Goal: Task Accomplishment & Management: Manage account settings

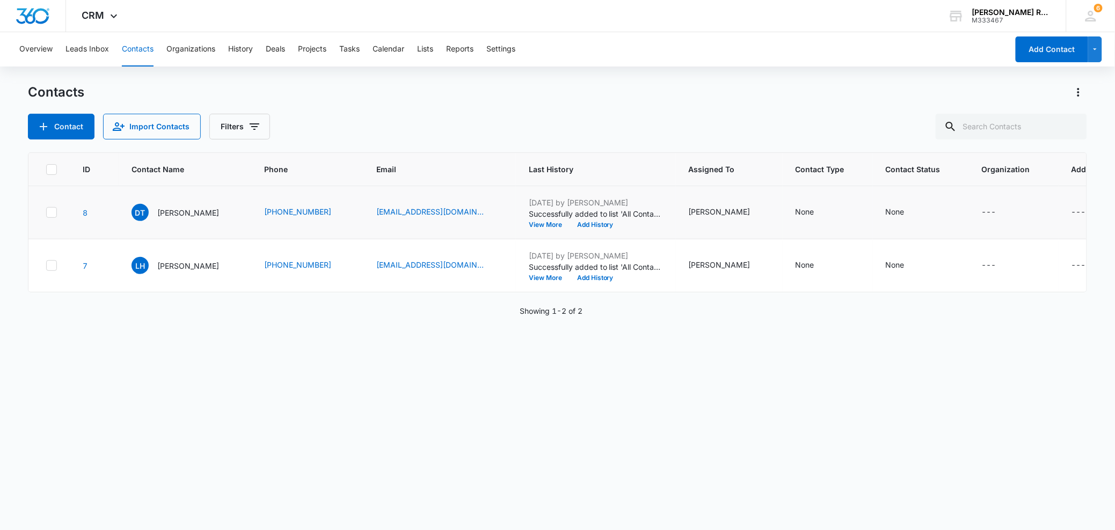
click at [55, 212] on icon at bounding box center [52, 213] width 10 height 10
click at [46, 213] on input "checkbox" at bounding box center [46, 213] width 1 height 1
checkbox input "true"
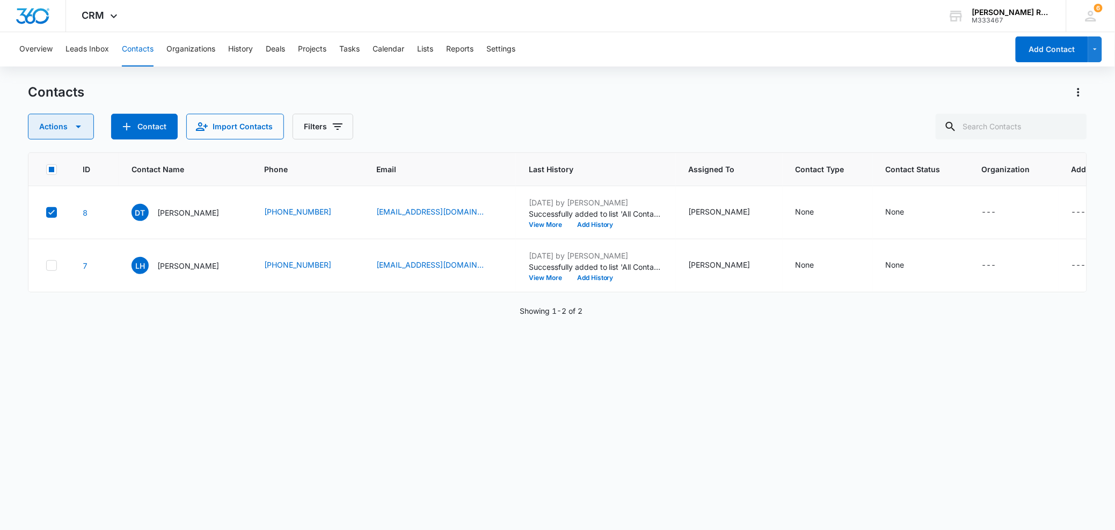
click at [67, 130] on button "Actions" at bounding box center [61, 127] width 66 height 26
click at [168, 356] on div "ID Contact Name Phone Email Last History Assigned To Contact Type Contact Statu…" at bounding box center [557, 334] width 1059 height 364
click at [1097, 59] on button "button" at bounding box center [1095, 50] width 14 height 26
click at [1052, 84] on div "Add Lead" at bounding box center [1045, 84] width 62 height 8
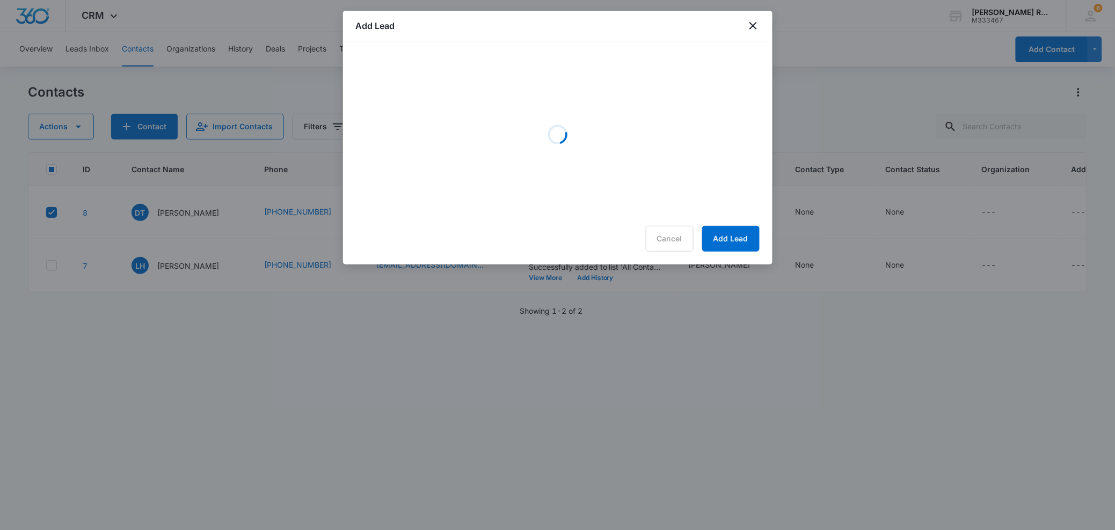
drag, startPoint x: 530, startPoint y: 23, endPoint x: 684, endPoint y: 44, distance: 155.0
click at [684, 44] on div "Add Lead Loading Cancel Add Lead" at bounding box center [557, 138] width 429 height 254
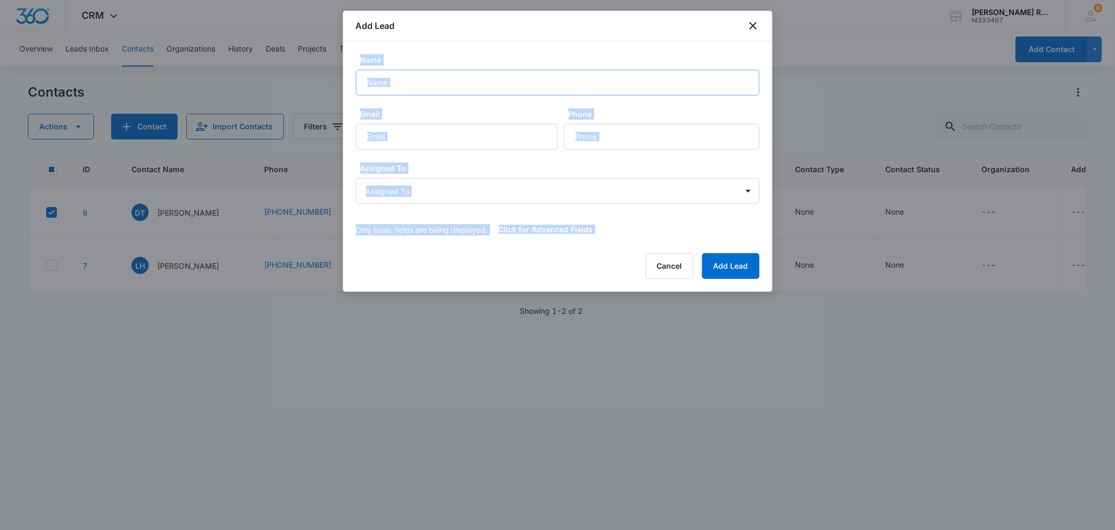
click at [428, 90] on input "Name" at bounding box center [558, 83] width 404 height 26
type input "[PERSON_NAME]"
click at [417, 135] on input "Email" at bounding box center [457, 137] width 202 height 26
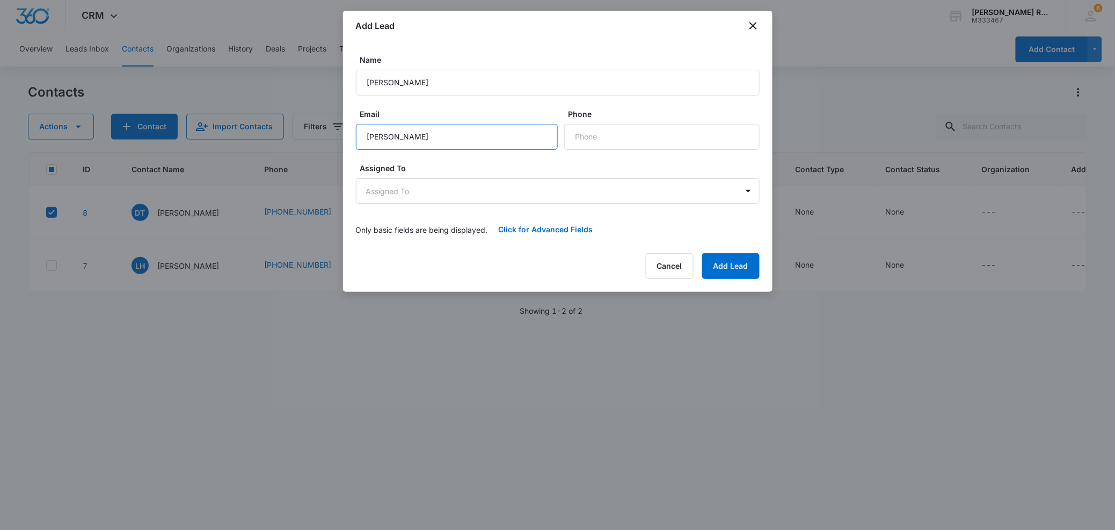
type input "danielatovar97@gmail.com"
click at [611, 126] on input "Phone" at bounding box center [661, 137] width 195 height 26
type input "6"
click at [669, 142] on input "Phone" at bounding box center [661, 137] width 195 height 26
type input "(786) 812-0470"
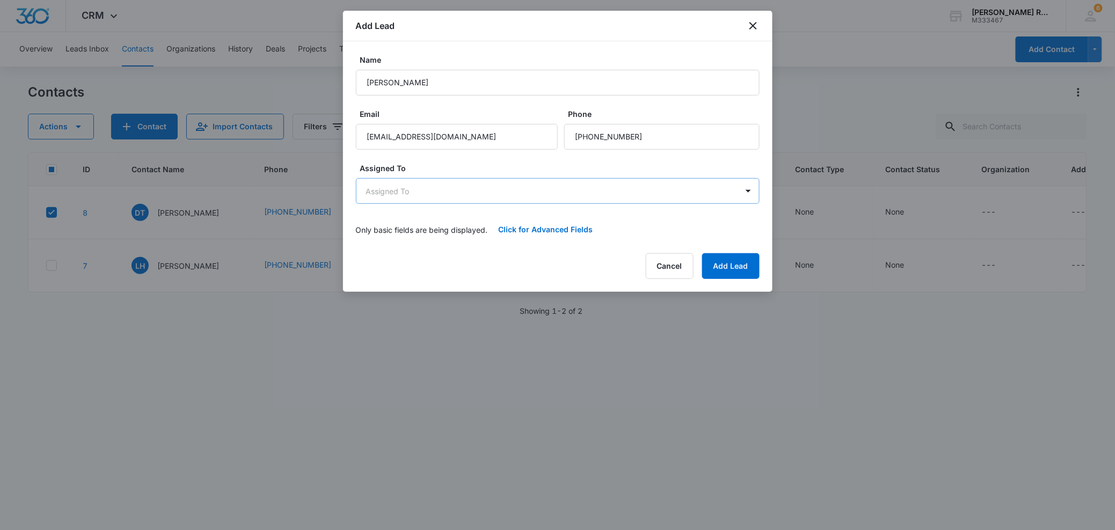
click at [507, 195] on body "CRM Apps Reputation Forms CRM Email Social Payments POS Content Ads Intelligenc…" at bounding box center [557, 265] width 1115 height 530
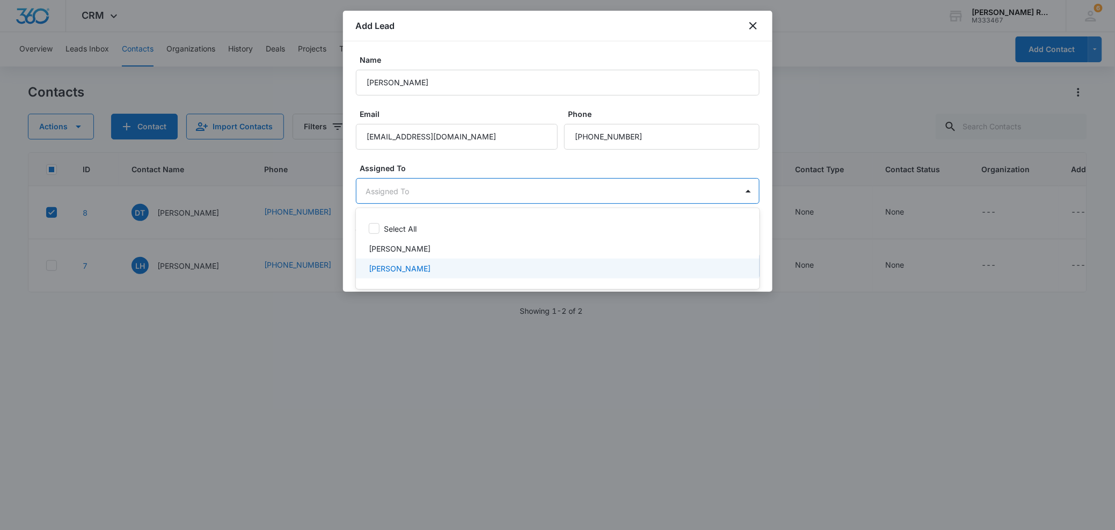
click at [407, 266] on p "[PERSON_NAME]" at bounding box center [400, 268] width 62 height 11
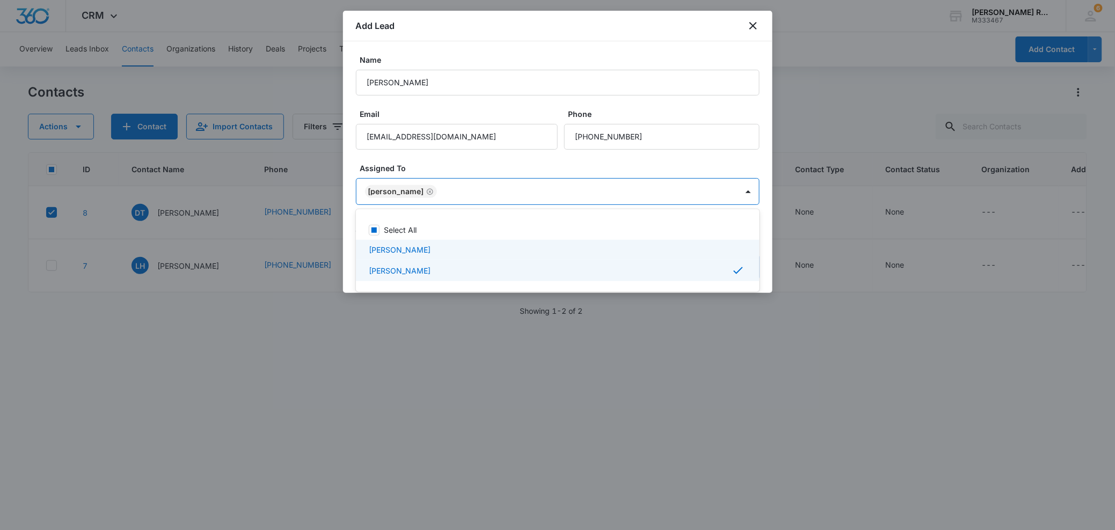
click at [719, 97] on div at bounding box center [557, 265] width 1115 height 530
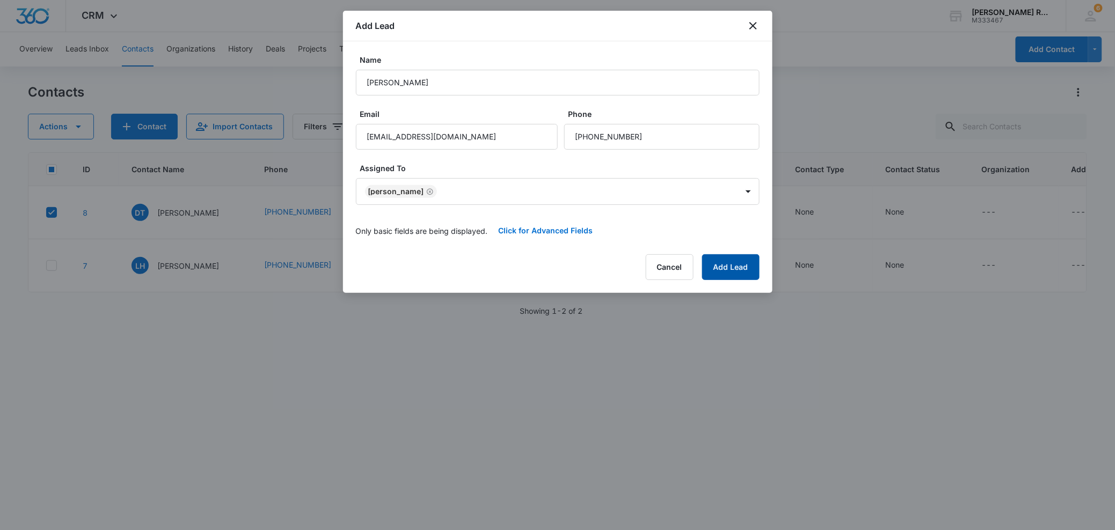
click at [727, 260] on button "Add Lead" at bounding box center [730, 267] width 57 height 26
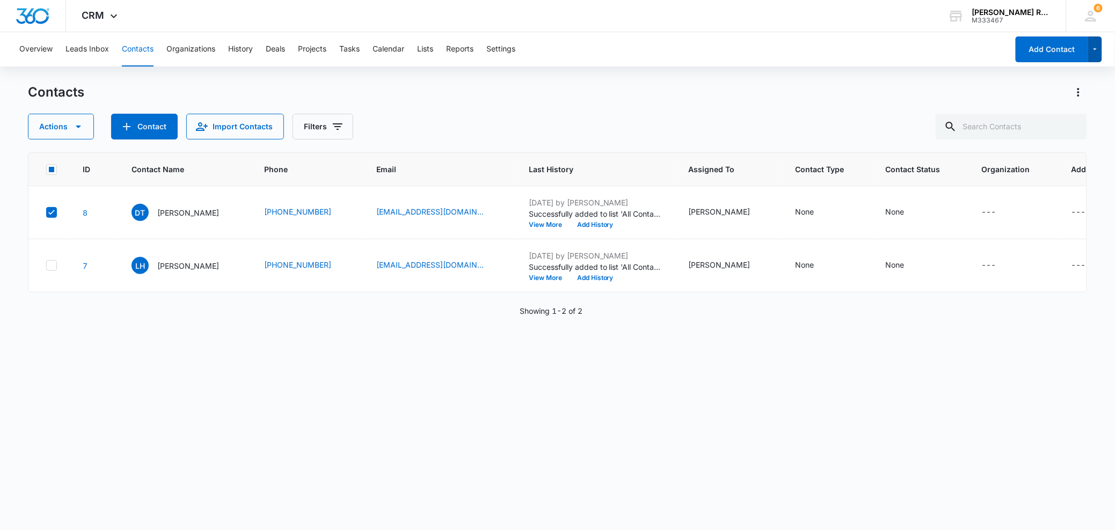
click at [1095, 52] on icon "button" at bounding box center [1095, 49] width 9 height 13
click at [1055, 85] on div "Add Lead" at bounding box center [1045, 84] width 62 height 8
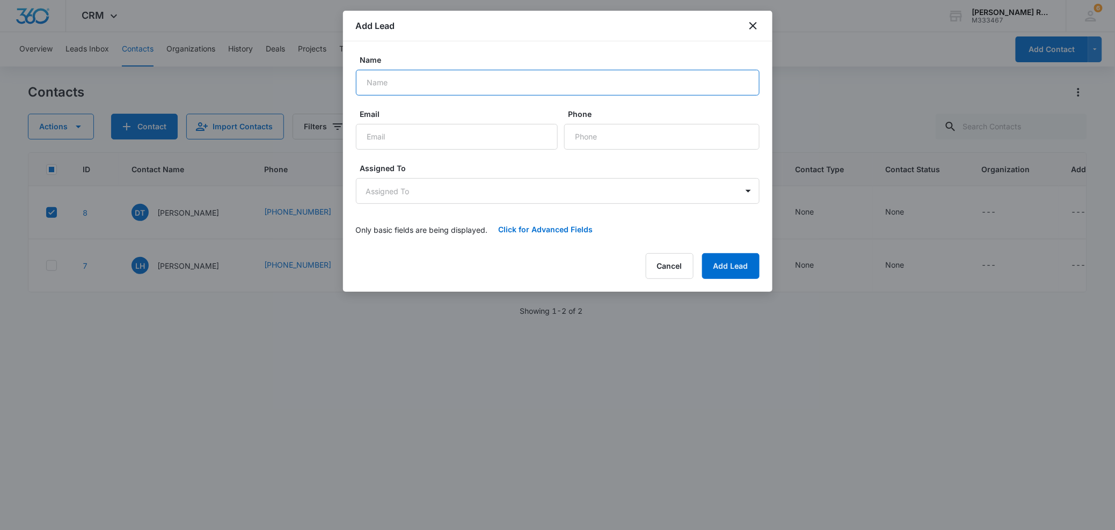
click at [445, 75] on input "Name" at bounding box center [558, 83] width 404 height 26
type input "[PERSON_NAME]"
click at [408, 140] on input "Email" at bounding box center [457, 137] width 202 height 26
type input "lisahansen266@gmail.com"
click at [599, 134] on input "Phone" at bounding box center [661, 137] width 195 height 26
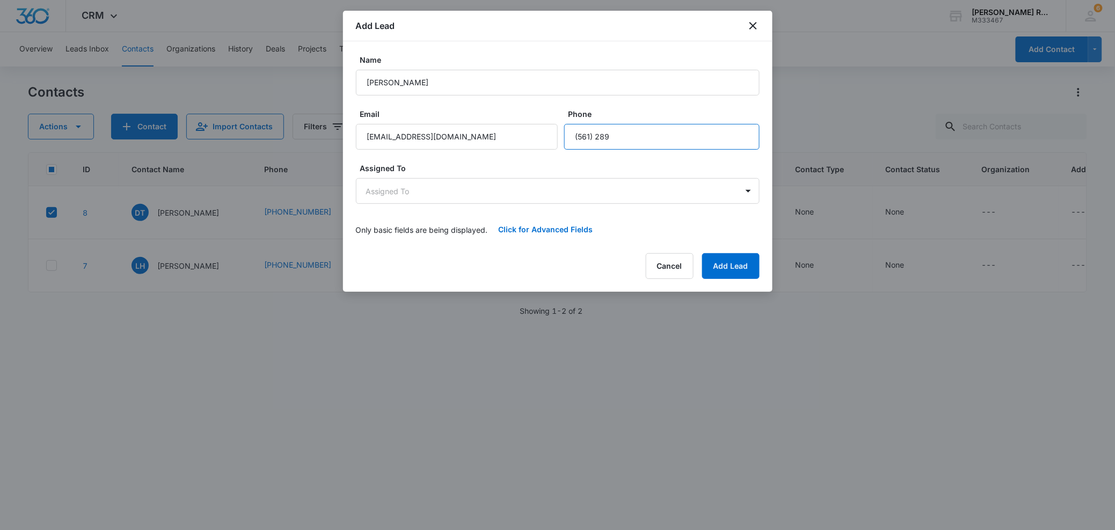
type input "(561) 289-4448"
click at [625, 195] on body "CRM Apps Reputation Forms CRM Email Social Payments POS Content Ads Intelligenc…" at bounding box center [557, 265] width 1115 height 530
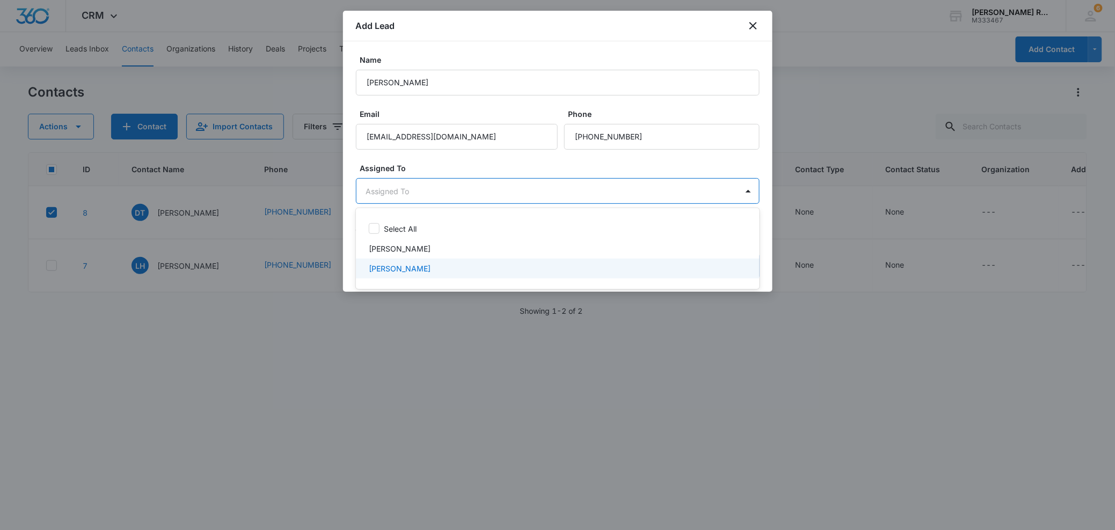
click at [428, 267] on div "[PERSON_NAME]" at bounding box center [557, 268] width 376 height 11
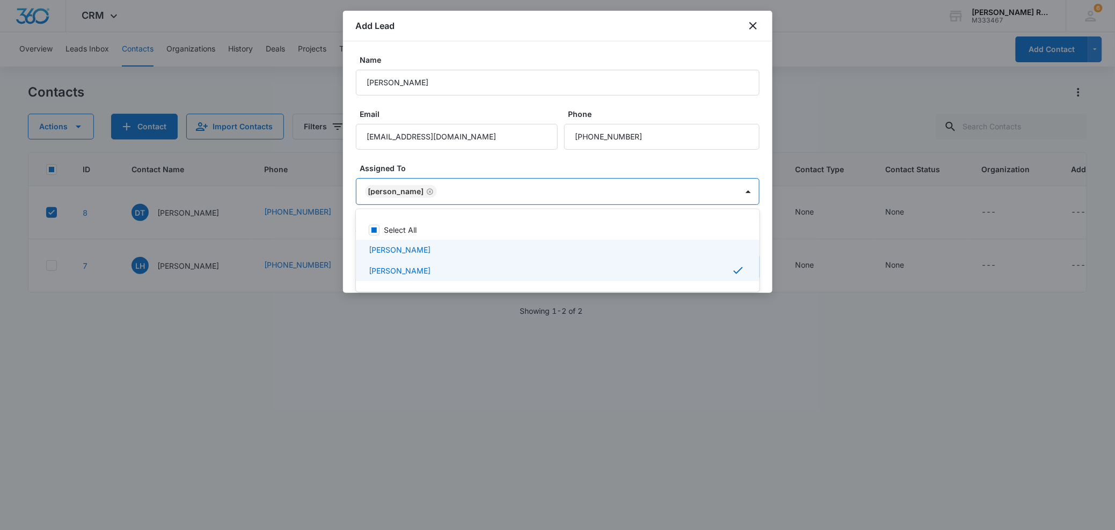
click at [724, 115] on div at bounding box center [557, 265] width 1115 height 530
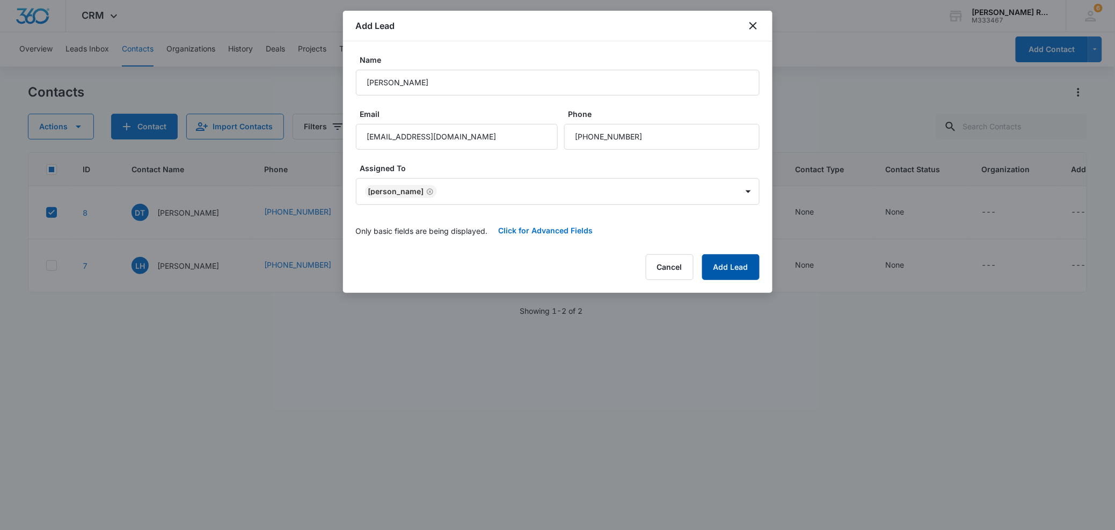
click at [733, 268] on button "Add Lead" at bounding box center [730, 267] width 57 height 26
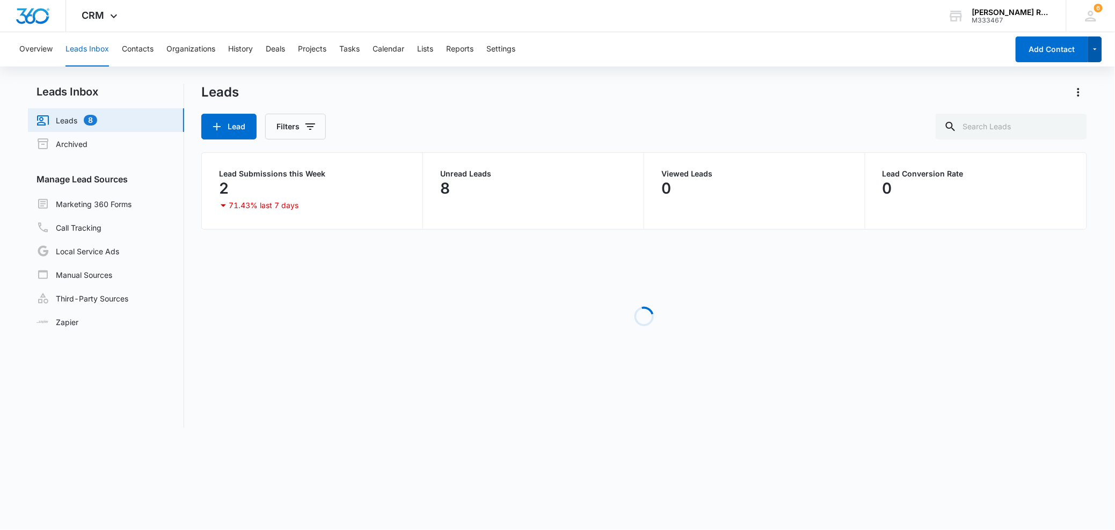
click at [1091, 44] on icon "button" at bounding box center [1095, 49] width 9 height 13
click at [1044, 87] on div "Add Lead" at bounding box center [1045, 84] width 62 height 8
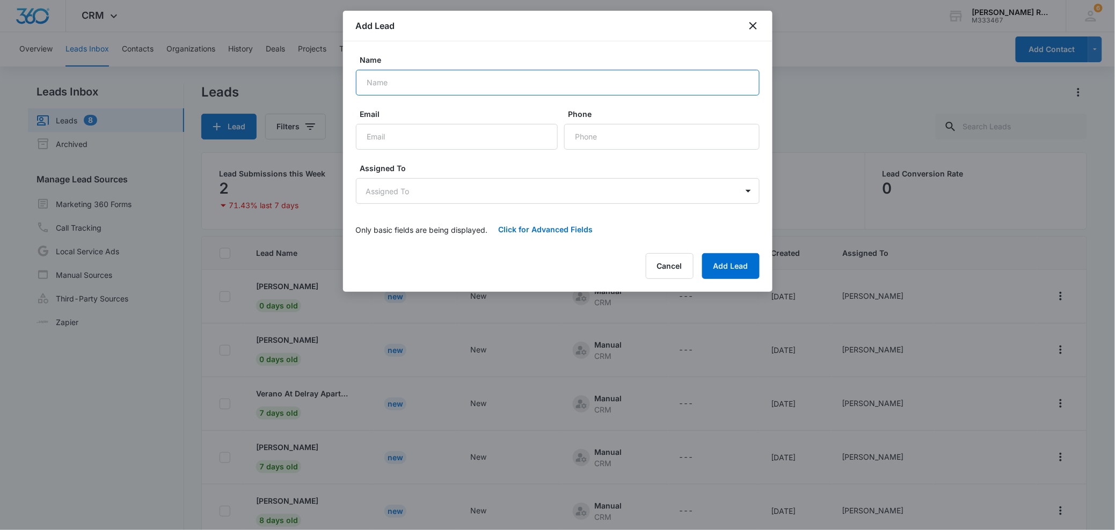
click at [430, 85] on input "Name" at bounding box center [558, 83] width 404 height 26
type input "[PERSON_NAME]"
click at [648, 140] on input "Phone" at bounding box center [661, 137] width 195 height 26
type input "(516) 365-3333"
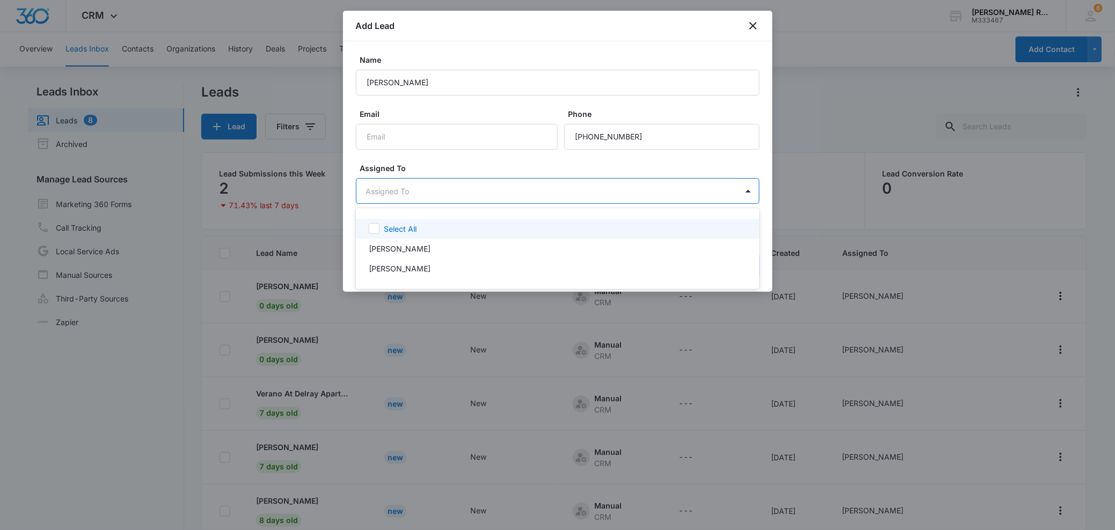
click at [447, 187] on body "CRM Apps Reputation Forms CRM Email Social Payments POS Content Ads Intelligenc…" at bounding box center [557, 265] width 1115 height 530
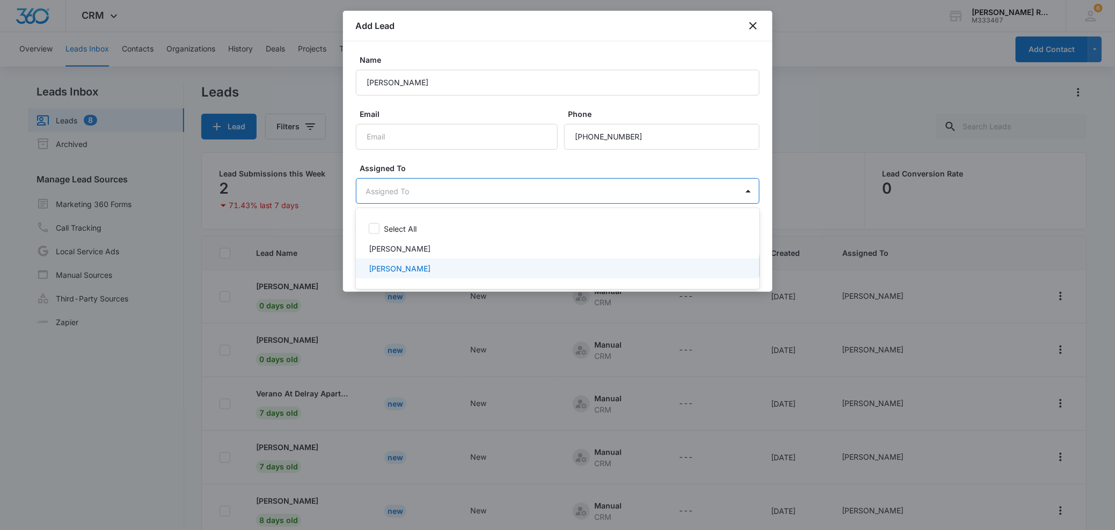
click at [392, 264] on p "[PERSON_NAME]" at bounding box center [400, 268] width 62 height 11
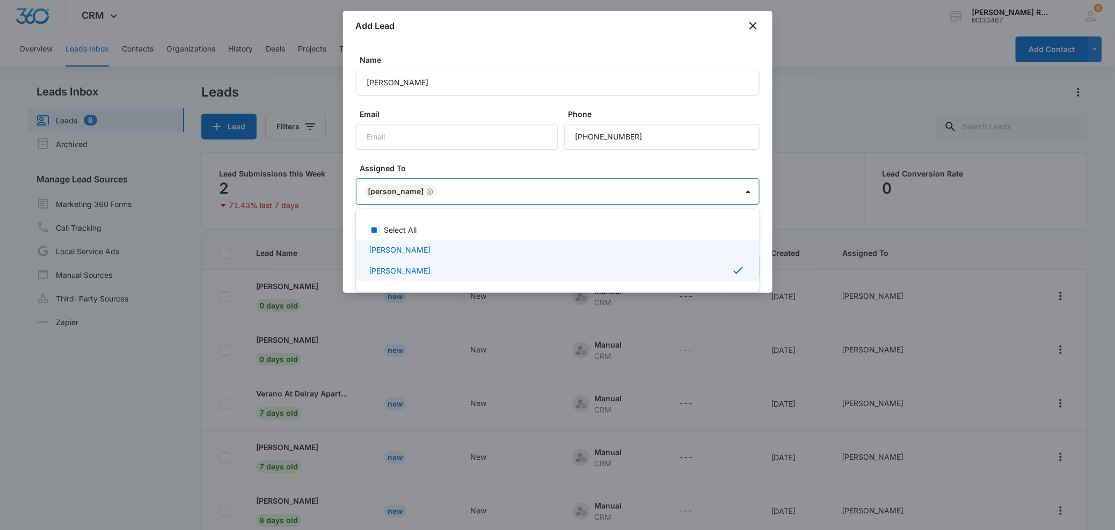
click at [591, 163] on div at bounding box center [557, 265] width 1115 height 530
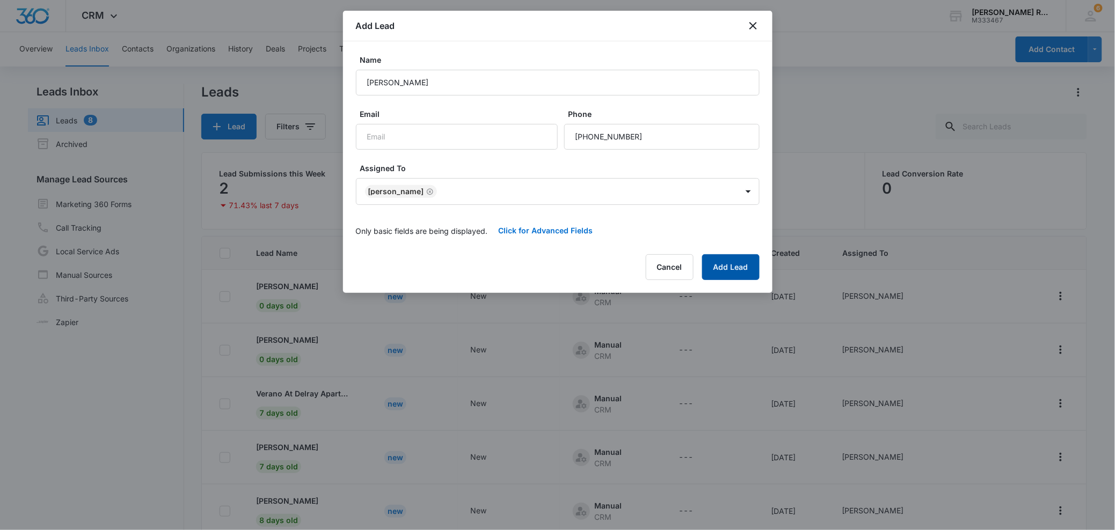
click at [729, 267] on button "Add Lead" at bounding box center [730, 267] width 57 height 26
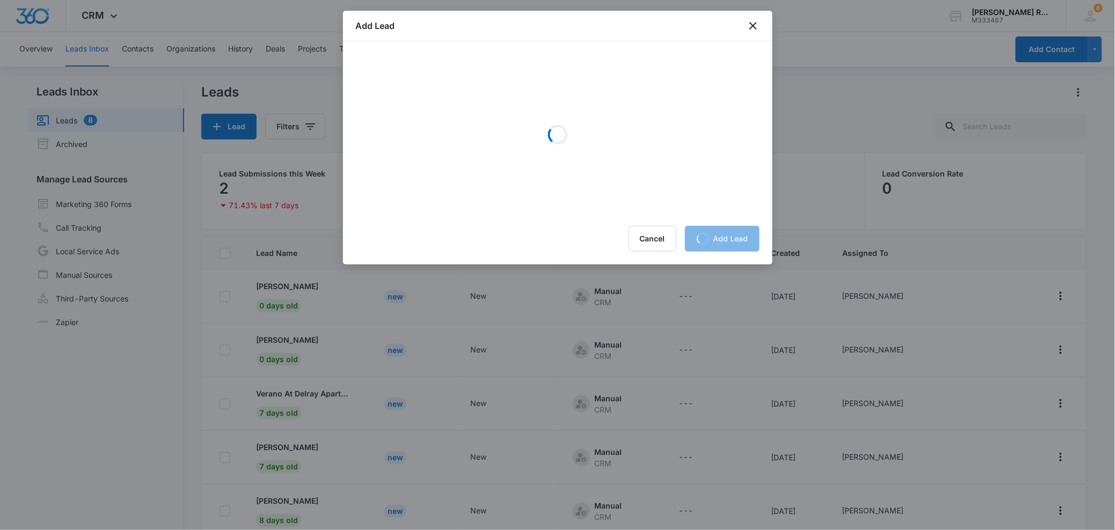
scroll to position [1, 0]
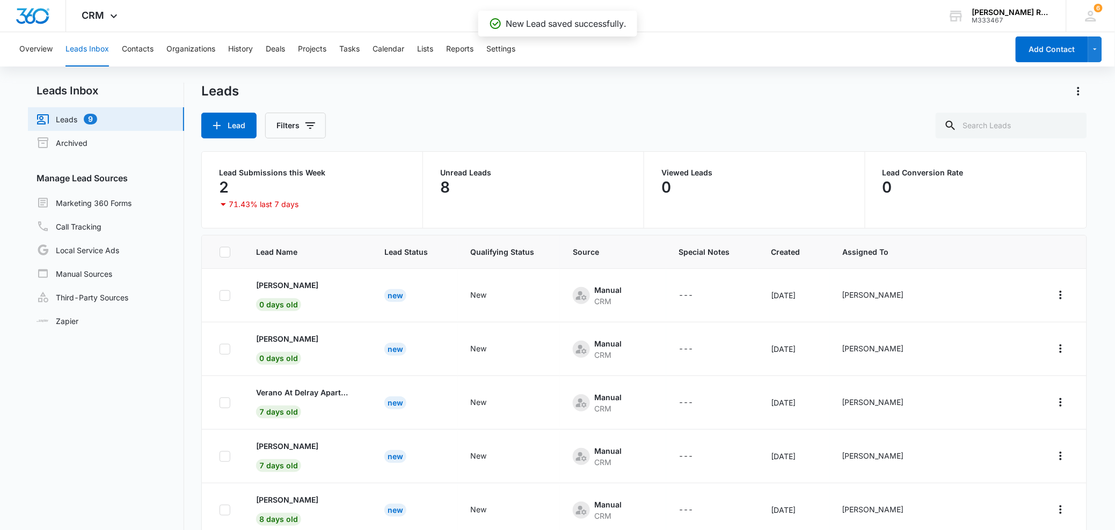
click at [152, 381] on nav "Leads Inbox Leads 9 Archived Manage Lead Sources Marketing 360 Forms Call Track…" at bounding box center [106, 341] width 156 height 516
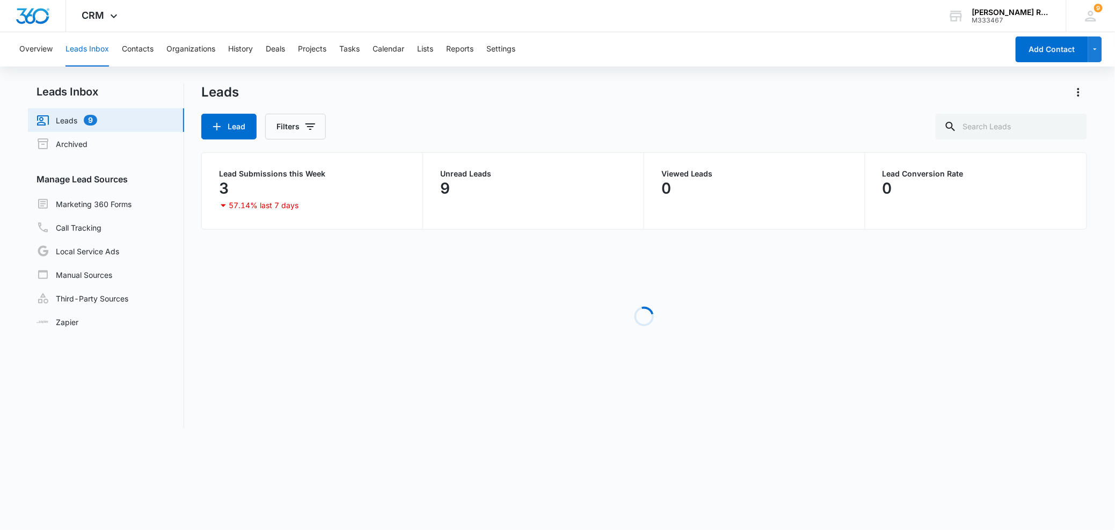
click at [427, 136] on div "Lead Filters" at bounding box center [644, 127] width 886 height 26
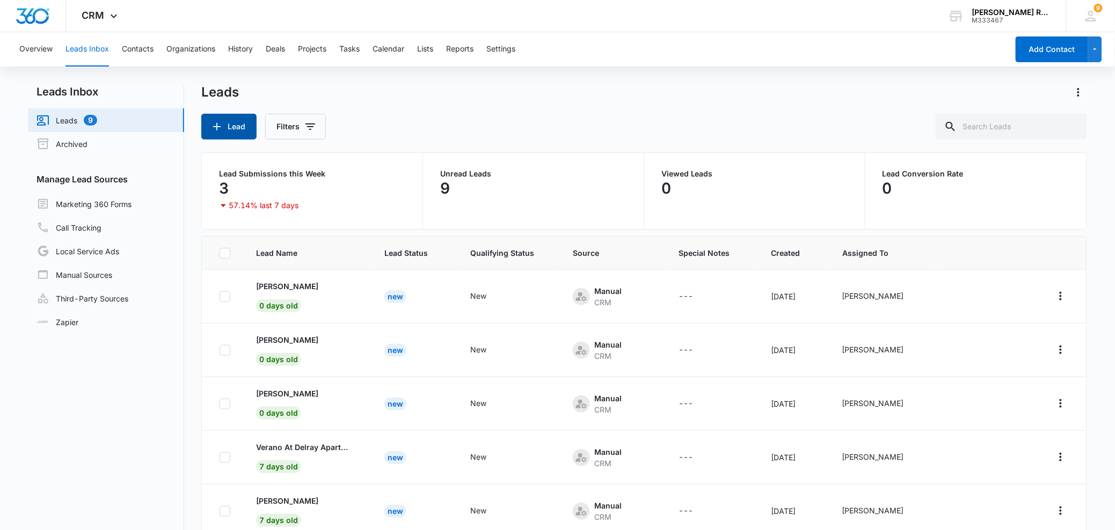
click at [220, 128] on icon "button" at bounding box center [216, 126] width 13 height 13
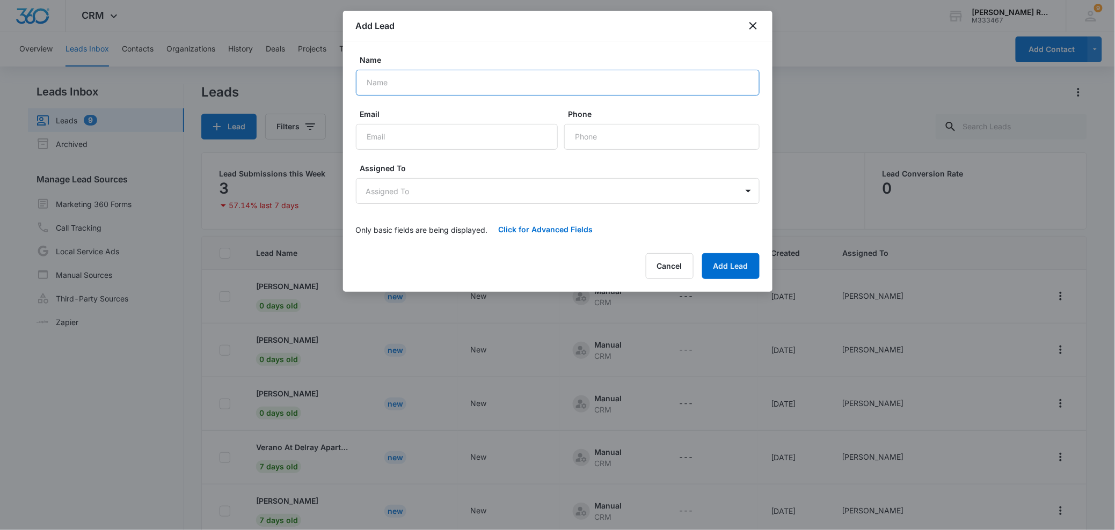
click at [416, 80] on input "Name" at bounding box center [558, 83] width 404 height 26
click at [456, 79] on input "Leticia Serran" at bounding box center [558, 83] width 404 height 26
type input "[PERSON_NAME]"
type input "rntstff@gmail.com"
type input "(202) 531-2348"
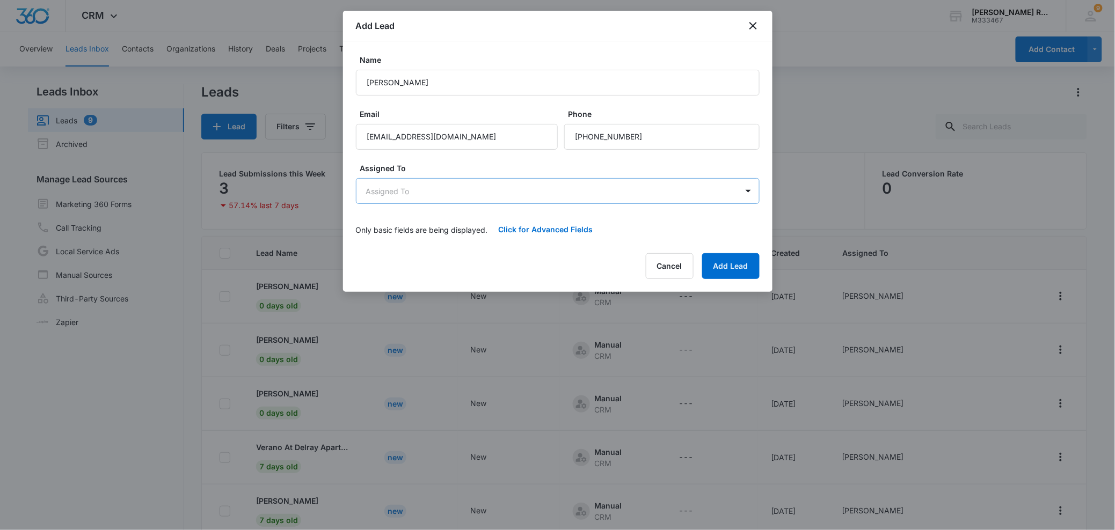
click at [500, 178] on body "CRM Apps Reputation Forms CRM Email Social Payments POS Content Ads Intelligenc…" at bounding box center [557, 306] width 1115 height 613
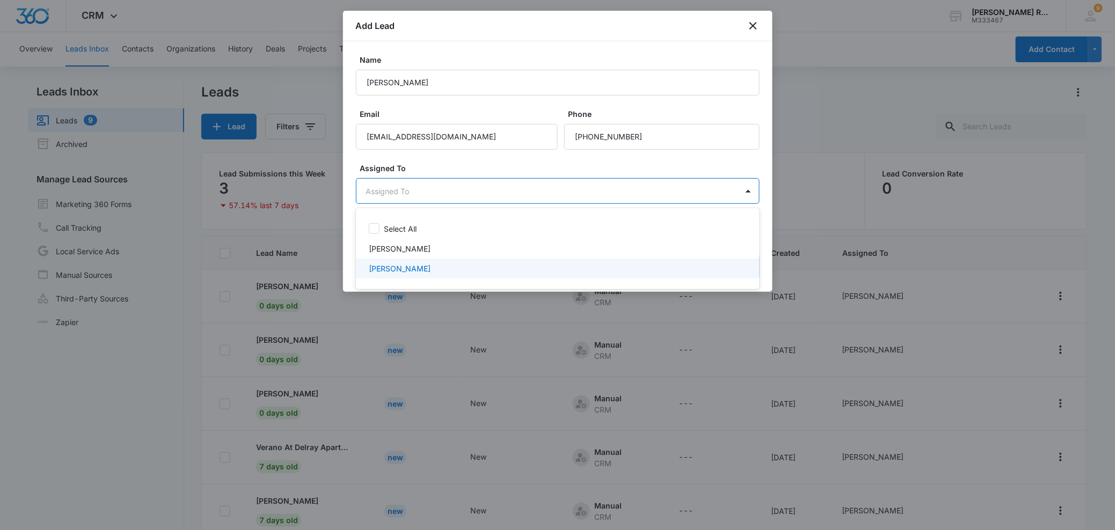
click at [431, 263] on div "[PERSON_NAME]" at bounding box center [557, 268] width 376 height 11
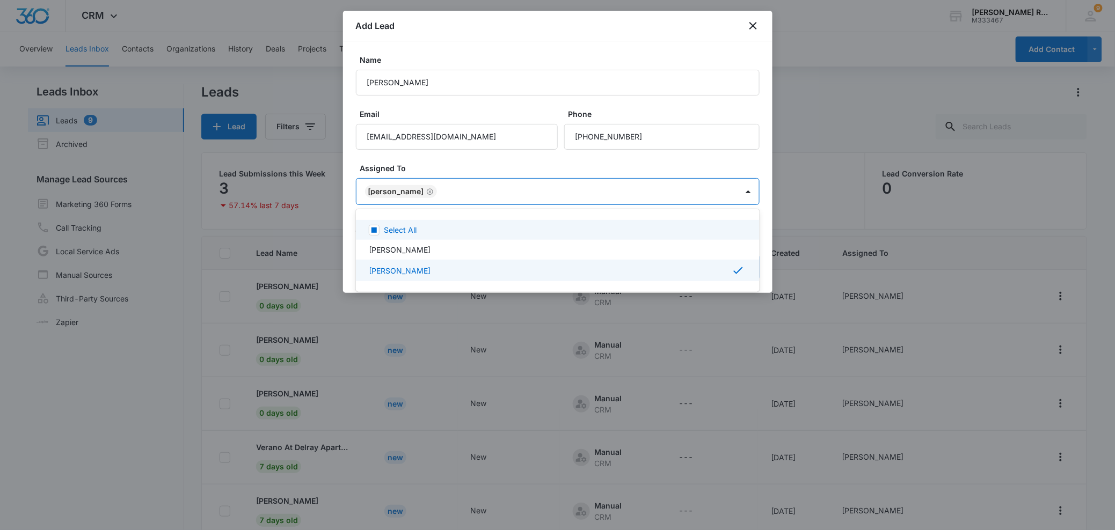
click at [628, 171] on div at bounding box center [557, 265] width 1115 height 530
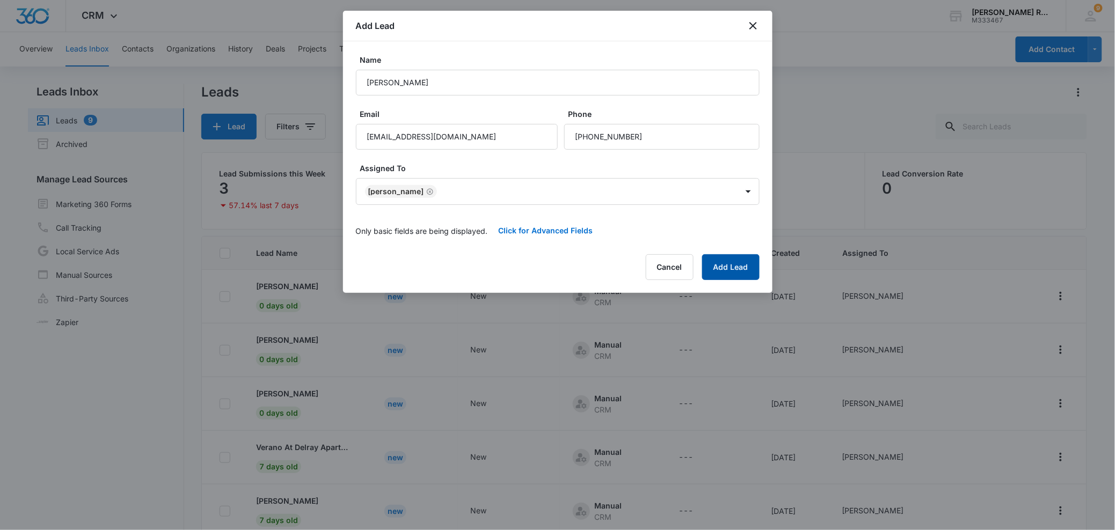
click at [742, 278] on button "Add Lead" at bounding box center [730, 267] width 57 height 26
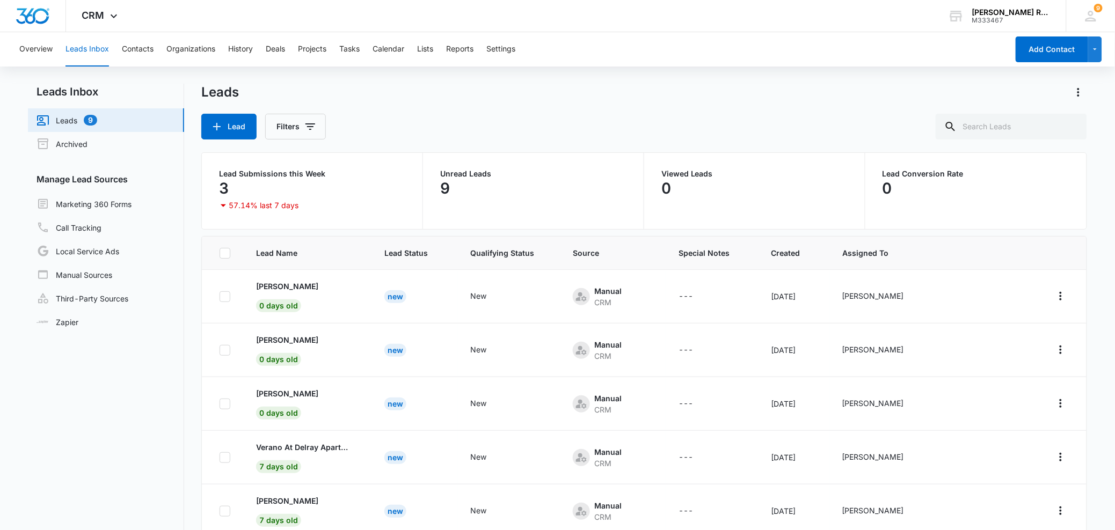
click at [129, 390] on nav "Leads Inbox Leads 9 Archived Manage Lead Sources Marketing 360 Forms Call Track…" at bounding box center [106, 342] width 156 height 516
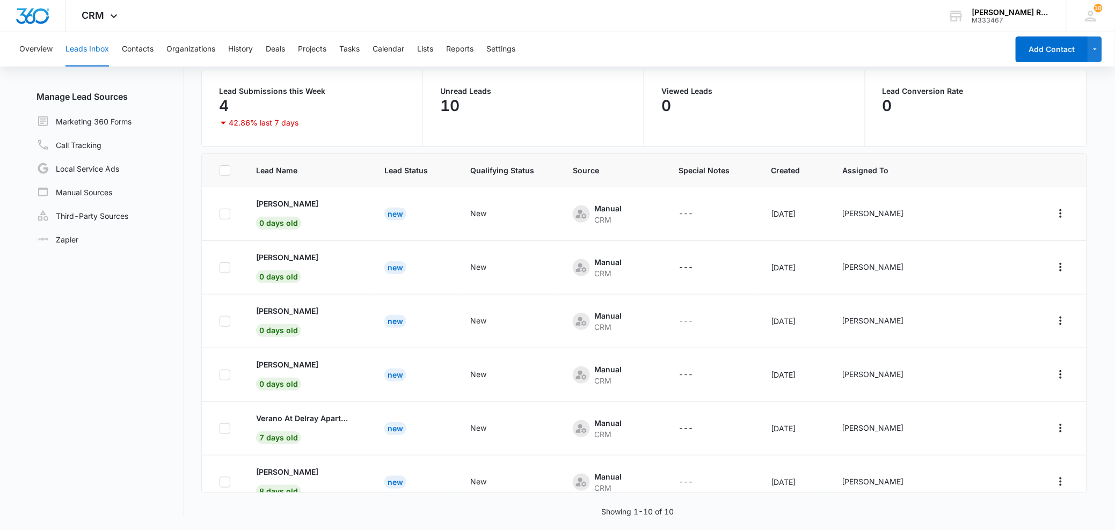
click at [113, 453] on nav "Leads Inbox Leads 10 Archived Manage Lead Sources Marketing 360 Forms Call Trac…" at bounding box center [106, 259] width 156 height 516
click at [38, 56] on button "Overview" at bounding box center [35, 49] width 33 height 34
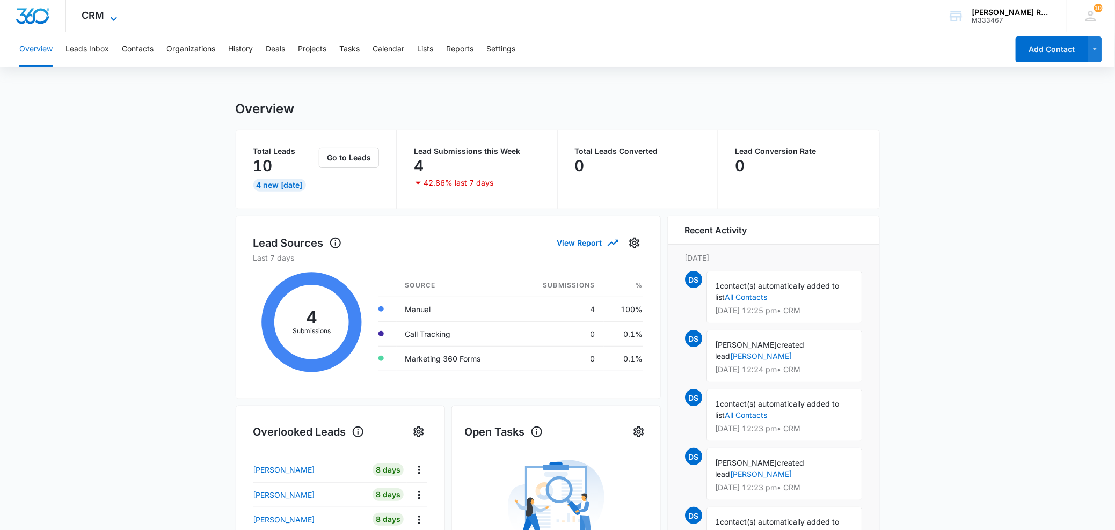
click at [113, 17] on icon at bounding box center [113, 18] width 13 height 13
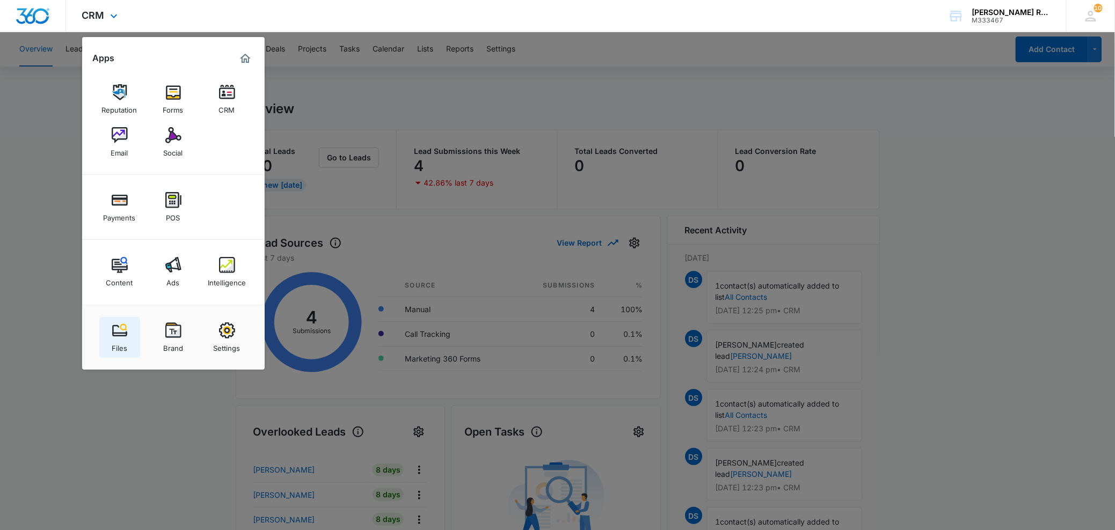
click at [118, 337] on img at bounding box center [120, 331] width 16 height 16
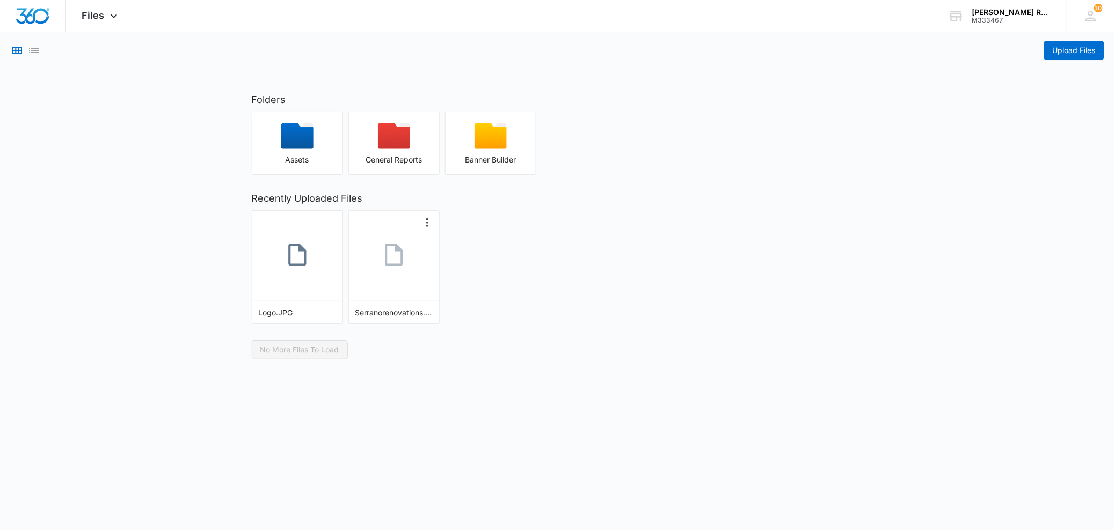
click at [411, 276] on link at bounding box center [394, 257] width 90 height 60
click at [616, 348] on p "No More Files To Load" at bounding box center [558, 349] width 612 height 19
click at [576, 336] on div "Folders Assets General Reports Banner Builder Recently Uploaded Files Logo.JPG …" at bounding box center [557, 225] width 633 height 267
click at [96, 12] on span "Files" at bounding box center [93, 15] width 23 height 11
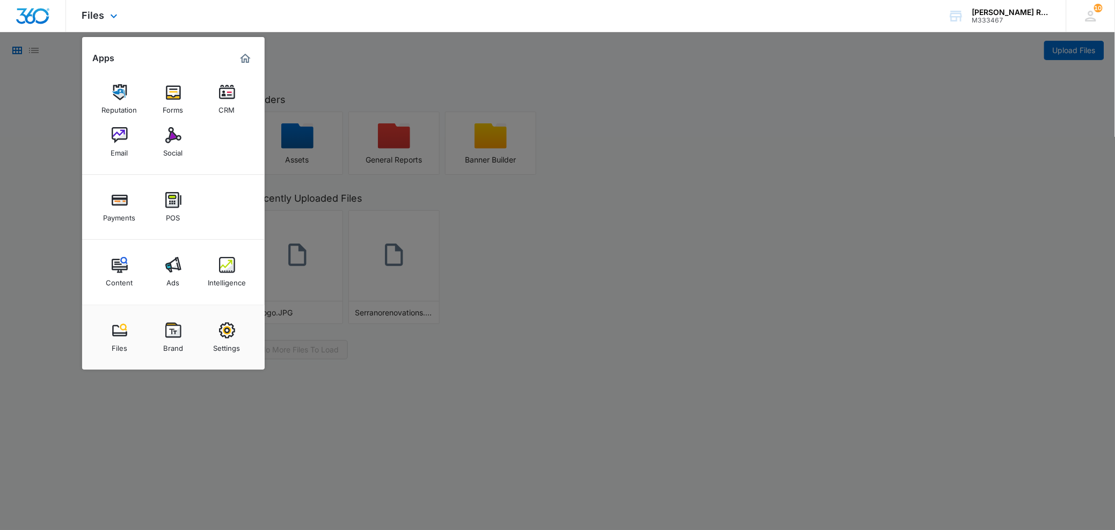
click at [46, 16] on img "Dashboard" at bounding box center [33, 16] width 34 height 16
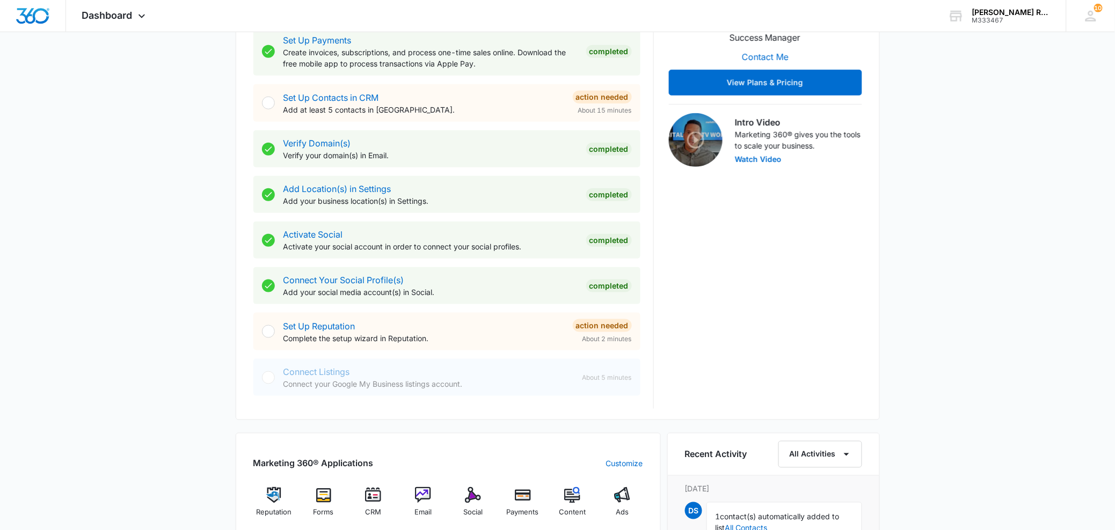
scroll to position [269, 0]
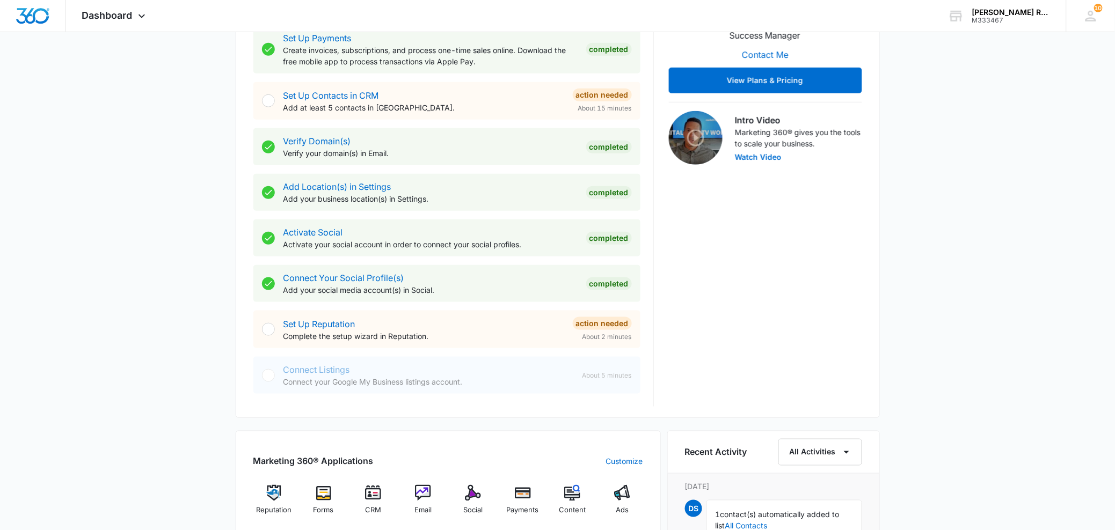
click at [376, 393] on div "Connect Listings Connect your Google My Business listings account. About 5 minu…" at bounding box center [446, 375] width 387 height 37
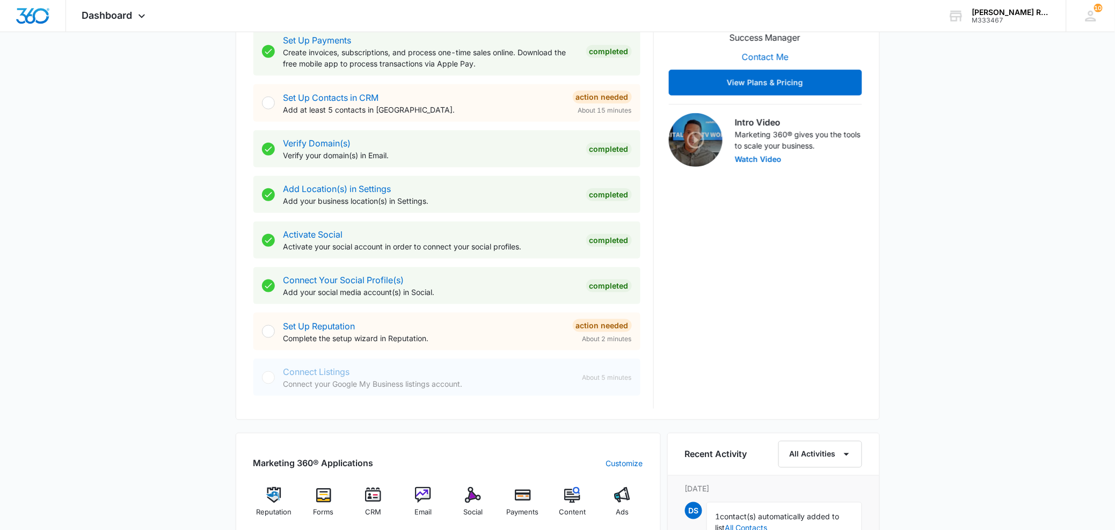
scroll to position [266, 0]
click at [267, 394] on div "Connect Listings Connect your Google My Business listings account. About 5 minu…" at bounding box center [446, 378] width 387 height 37
click at [268, 380] on div at bounding box center [268, 378] width 13 height 13
click at [269, 332] on div at bounding box center [268, 332] width 13 height 13
click at [308, 327] on link "Set Up Reputation" at bounding box center [319, 327] width 72 height 11
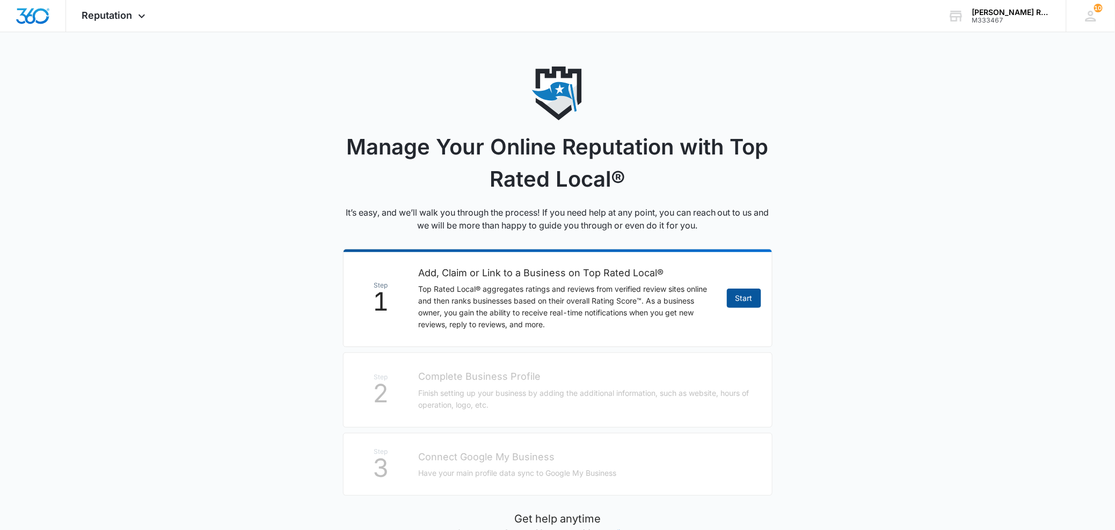
click at [751, 299] on link "Start" at bounding box center [744, 298] width 34 height 19
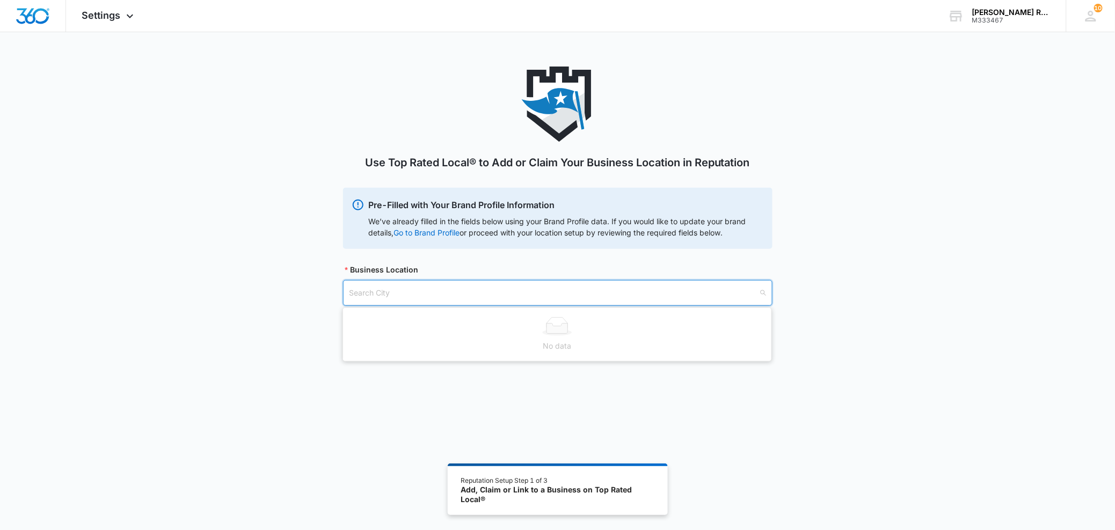
click at [381, 292] on input "search" at bounding box center [553, 293] width 409 height 25
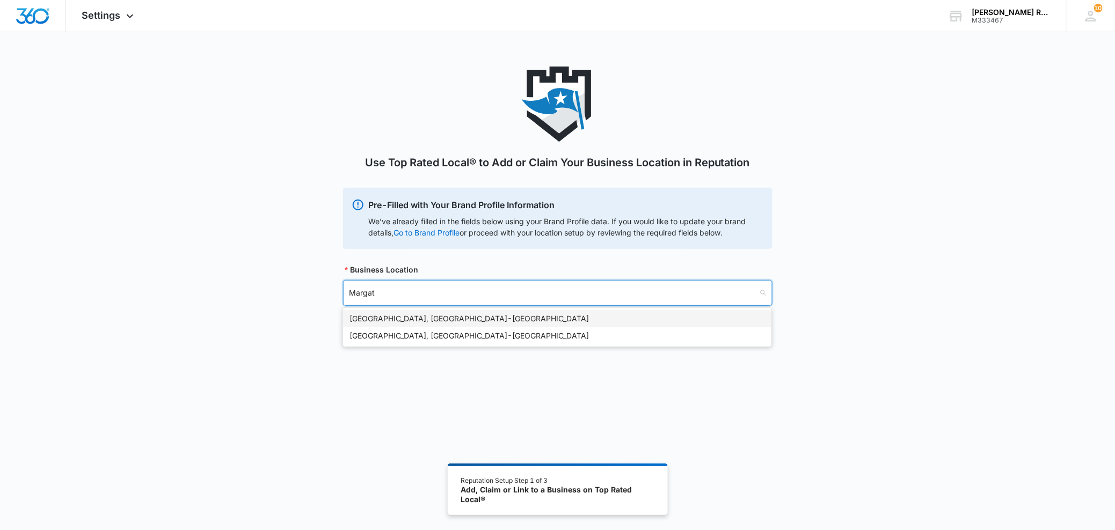
type input "Margate"
click at [504, 315] on div "[GEOGRAPHIC_DATA], [GEOGRAPHIC_DATA] - [GEOGRAPHIC_DATA]" at bounding box center [557, 319] width 416 height 12
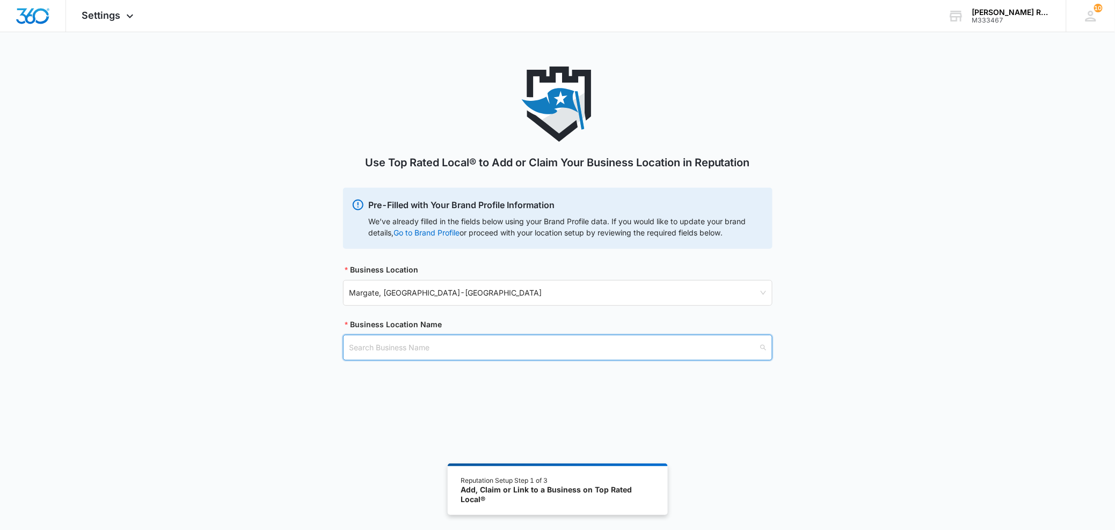
click at [478, 345] on input "search" at bounding box center [553, 348] width 409 height 25
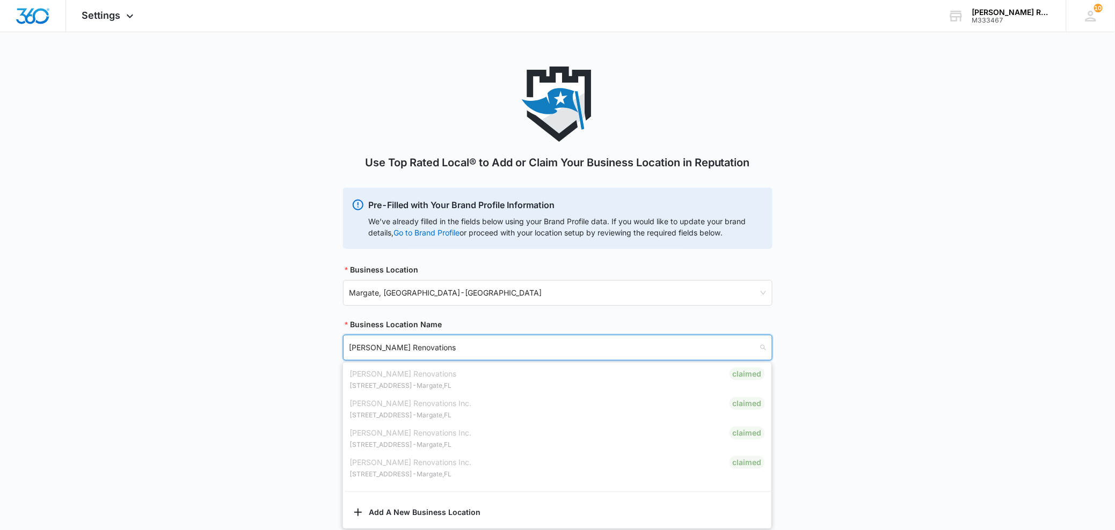
click at [465, 373] on div "[PERSON_NAME] Renovations [STREET_ADDRESS] Claimed" at bounding box center [557, 380] width 416 height 24
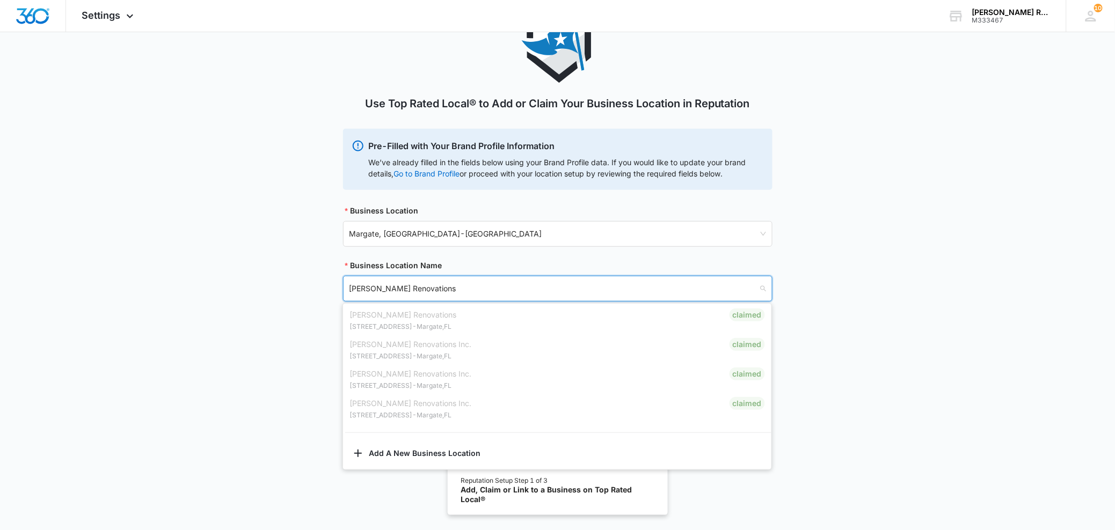
type input "[PERSON_NAME] Renovations"
click at [882, 364] on div "Use Top Rated Local® to Add or Claim Your Business Location in Reputation Pre-F…" at bounding box center [557, 242] width 1115 height 468
click at [460, 300] on input "search" at bounding box center [553, 288] width 409 height 25
click at [877, 343] on div "Use Top Rated Local® to Add or Claim Your Business Location in Reputation Pre-F…" at bounding box center [557, 242] width 1115 height 468
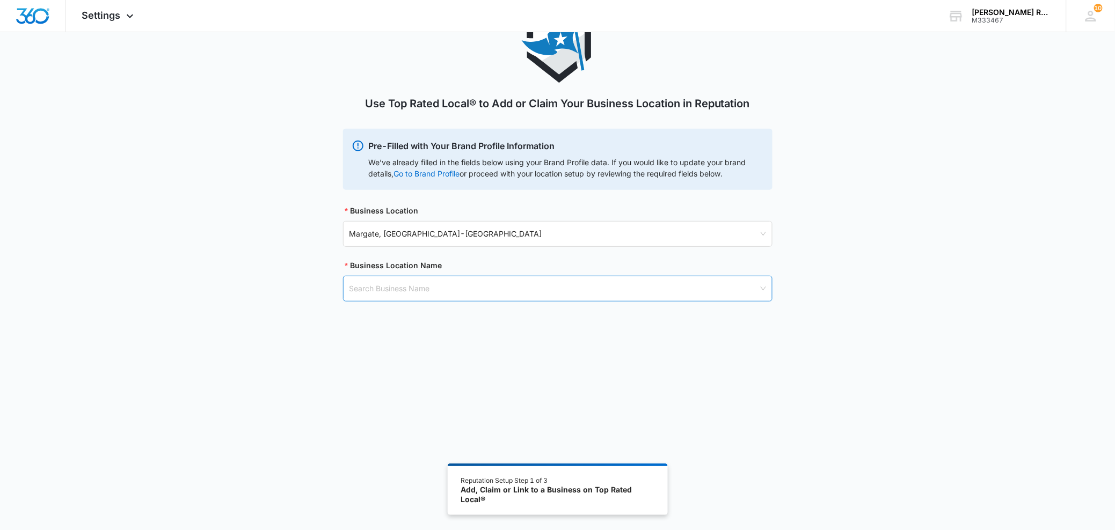
click at [527, 281] on input "search" at bounding box center [553, 288] width 409 height 25
click at [756, 353] on div "[PERSON_NAME] Renovations Inc. [STREET_ADDRESS] Claimed" at bounding box center [557, 350] width 416 height 24
click at [849, 318] on div "Use Top Rated Local® to Add or Claim Your Business Location in Reputation Pre-F…" at bounding box center [557, 168] width 1115 height 320
click at [762, 299] on div "Search Business Name" at bounding box center [557, 289] width 429 height 26
click at [800, 303] on div "Use Top Rated Local® to Add or Claim Your Business Location in Reputation Pre-F…" at bounding box center [557, 168] width 1115 height 320
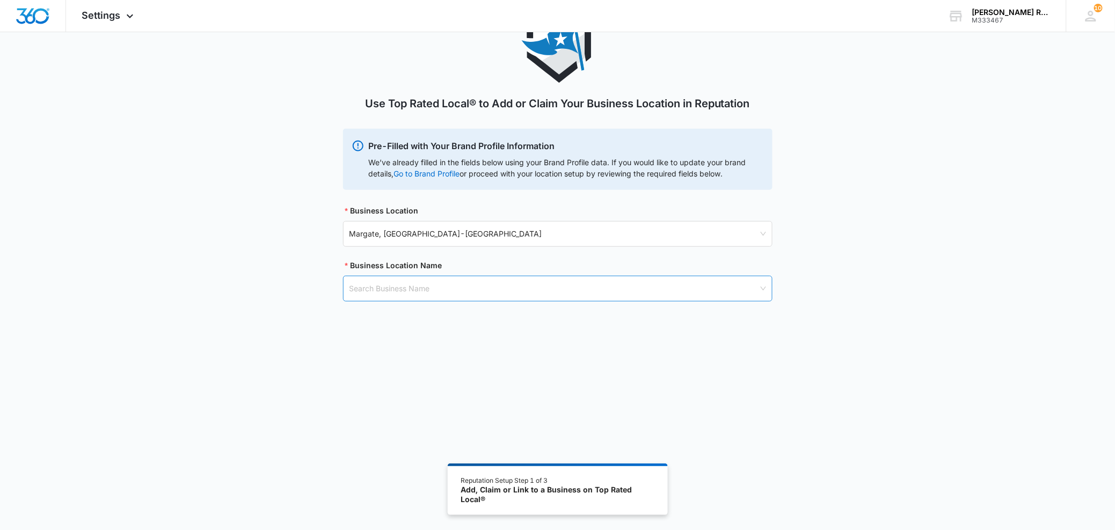
click at [531, 292] on input "search" at bounding box center [553, 288] width 409 height 25
click at [830, 272] on div "Use Top Rated Local® to Add or Claim Your Business Location in Reputation Pre-F…" at bounding box center [557, 168] width 1115 height 320
drag, startPoint x: 550, startPoint y: 272, endPoint x: 547, endPoint y: 276, distance: 5.8
click at [550, 272] on div "Business Location Name" at bounding box center [557, 268] width 429 height 16
click at [534, 287] on input "search" at bounding box center [553, 288] width 409 height 25
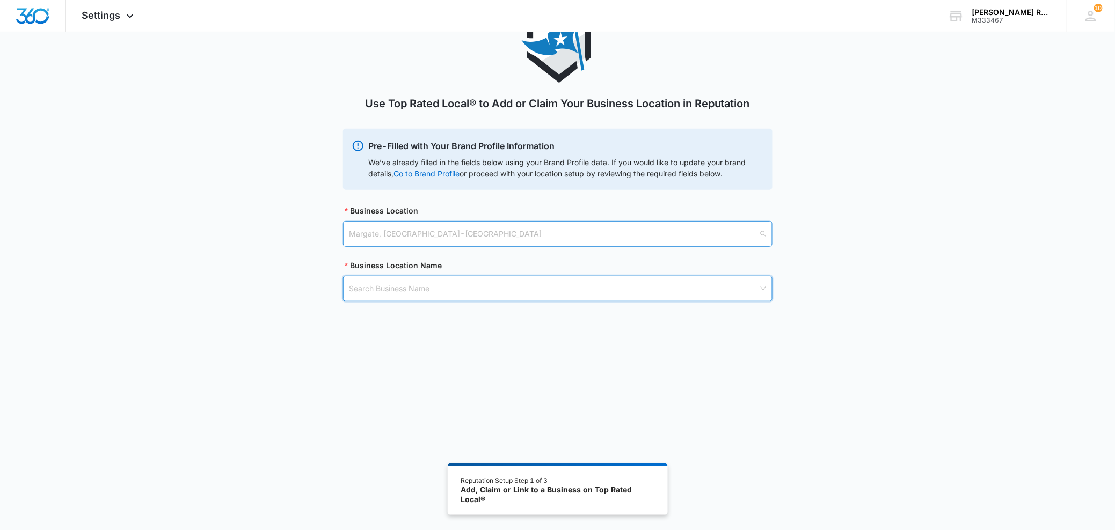
click at [442, 234] on span "[GEOGRAPHIC_DATA], [GEOGRAPHIC_DATA] - [GEOGRAPHIC_DATA]" at bounding box center [557, 234] width 417 height 18
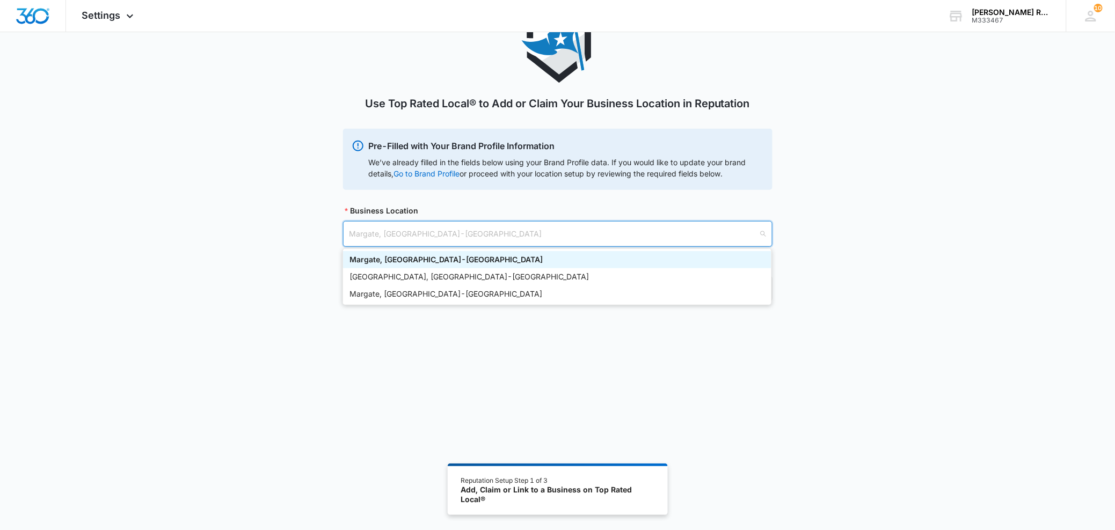
click at [228, 243] on div "Use Top Rated Local® to Add or Claim Your Business Location in Reputation Pre-F…" at bounding box center [557, 168] width 1115 height 320
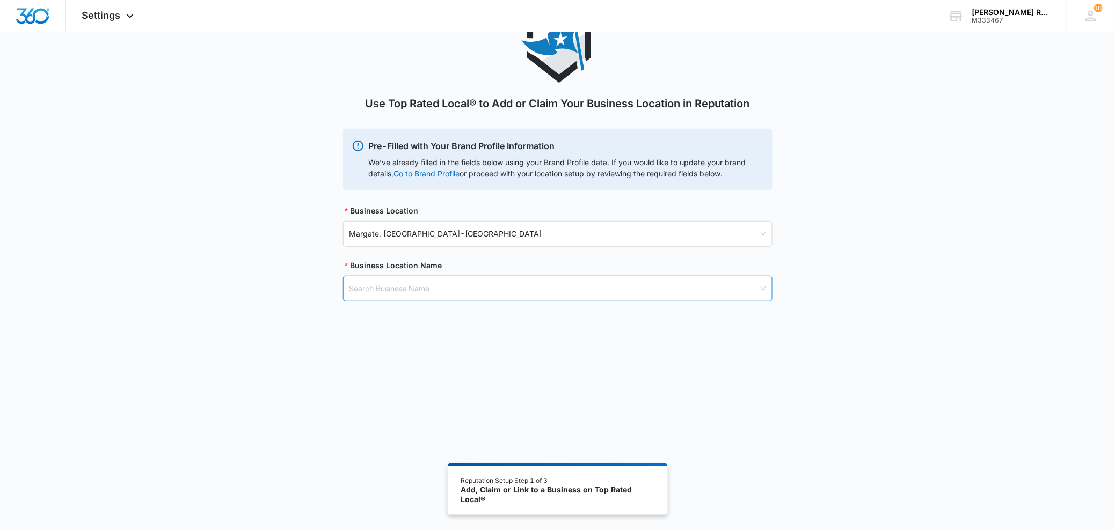
click at [433, 283] on input "search" at bounding box center [553, 288] width 409 height 25
click at [436, 285] on input "search" at bounding box center [553, 288] width 409 height 25
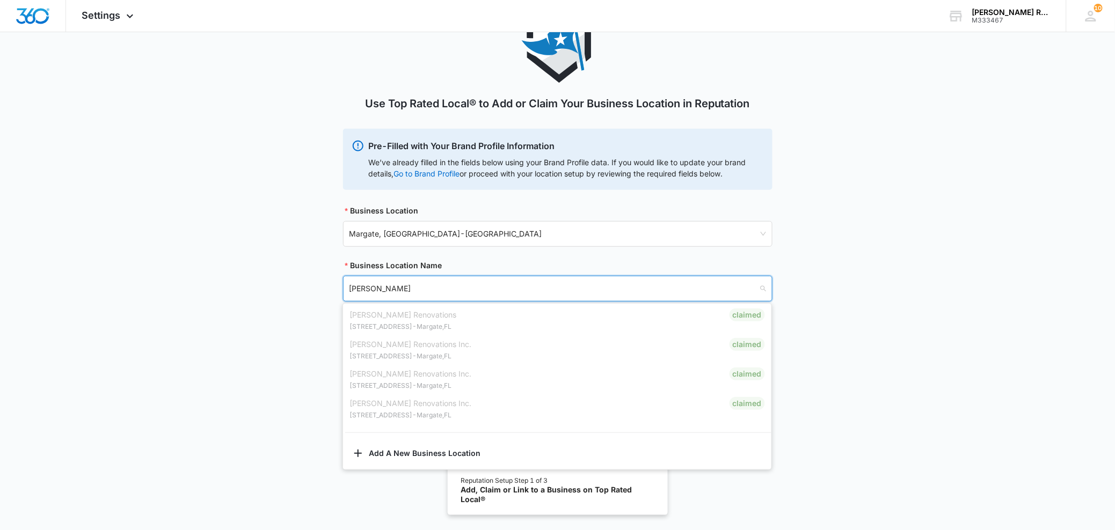
click at [417, 324] on p "[STREET_ADDRESS]" at bounding box center [402, 327] width 107 height 12
drag, startPoint x: 417, startPoint y: 324, endPoint x: 637, endPoint y: 323, distance: 220.7
click at [417, 324] on p "[STREET_ADDRESS]" at bounding box center [402, 327] width 107 height 12
drag, startPoint x: 697, startPoint y: 325, endPoint x: 761, endPoint y: 316, distance: 65.1
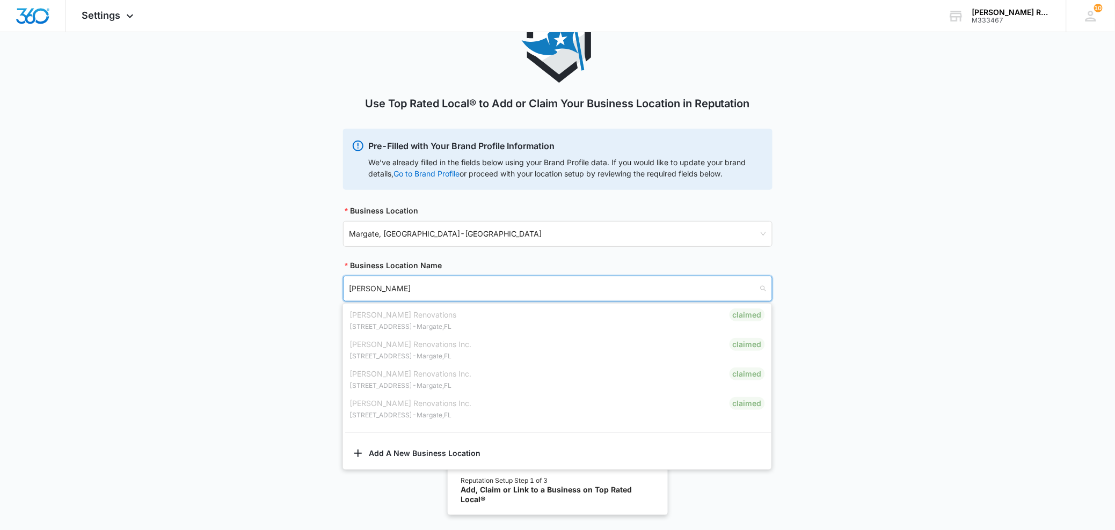
click at [697, 325] on div "[PERSON_NAME] Renovations [STREET_ADDRESS] Claimed" at bounding box center [557, 321] width 416 height 24
click at [629, 295] on input "[PERSON_NAME]" at bounding box center [553, 288] width 409 height 25
drag, startPoint x: 400, startPoint y: 291, endPoint x: 324, endPoint y: 288, distance: 76.3
click at [324, 288] on div "Use Top Rated Local® to Add or Claim Your Business Location in Reputation Pre-F…" at bounding box center [557, 168] width 1115 height 320
type input "S"
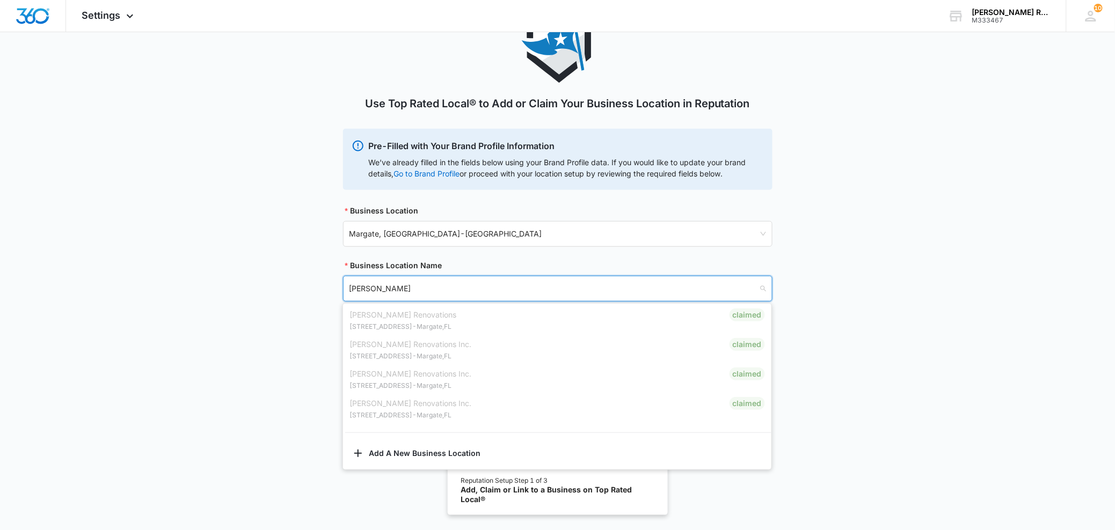
click at [443, 323] on p "[STREET_ADDRESS]" at bounding box center [402, 327] width 107 height 12
click at [747, 315] on div "Claimed" at bounding box center [747, 315] width 35 height 13
click at [728, 353] on div "[PERSON_NAME] Renovations Inc. [STREET_ADDRESS] Claimed" at bounding box center [557, 350] width 416 height 24
type input "[PERSON_NAME]"
click at [805, 176] on div "Use Top Rated Local® to Add or Claim Your Business Location in Reputation Pre-F…" at bounding box center [557, 168] width 1115 height 320
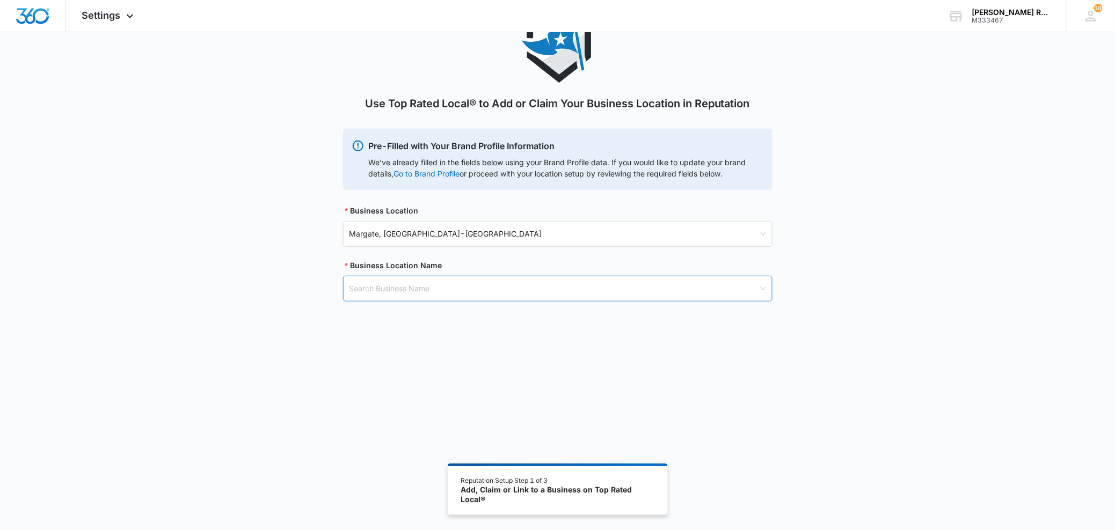
click at [397, 293] on input "search" at bounding box center [553, 288] width 409 height 25
click at [906, 363] on div "Use Top Rated Local® to Add or Claim Your Business Location in Reputation Pre-F…" at bounding box center [557, 242] width 1115 height 468
click at [860, 242] on div "Use Top Rated Local® to Add or Claim Your Business Location in Reputation Pre-F…" at bounding box center [557, 168] width 1115 height 320
click at [114, 12] on span "Settings" at bounding box center [101, 15] width 39 height 11
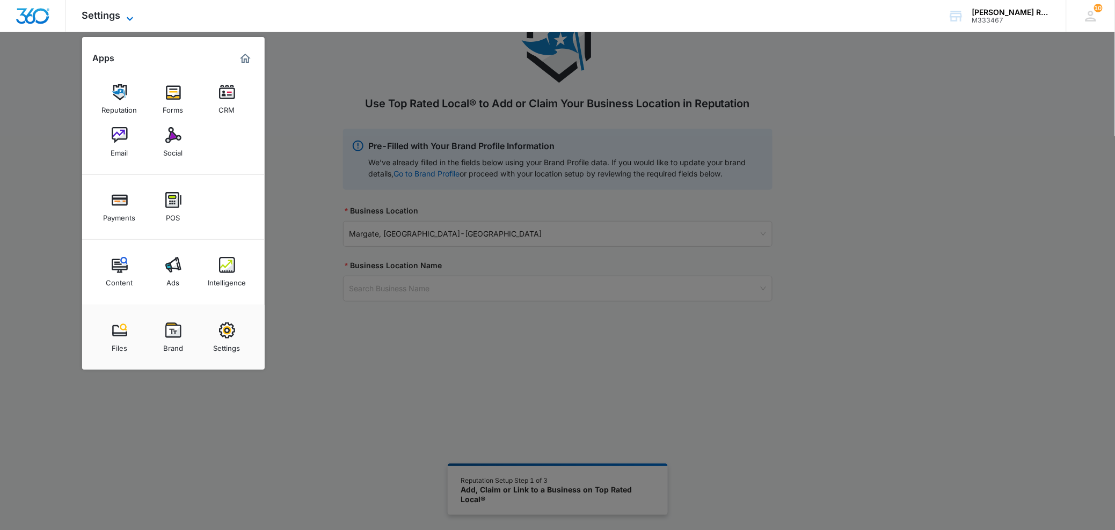
click at [110, 12] on span "Settings" at bounding box center [101, 15] width 39 height 11
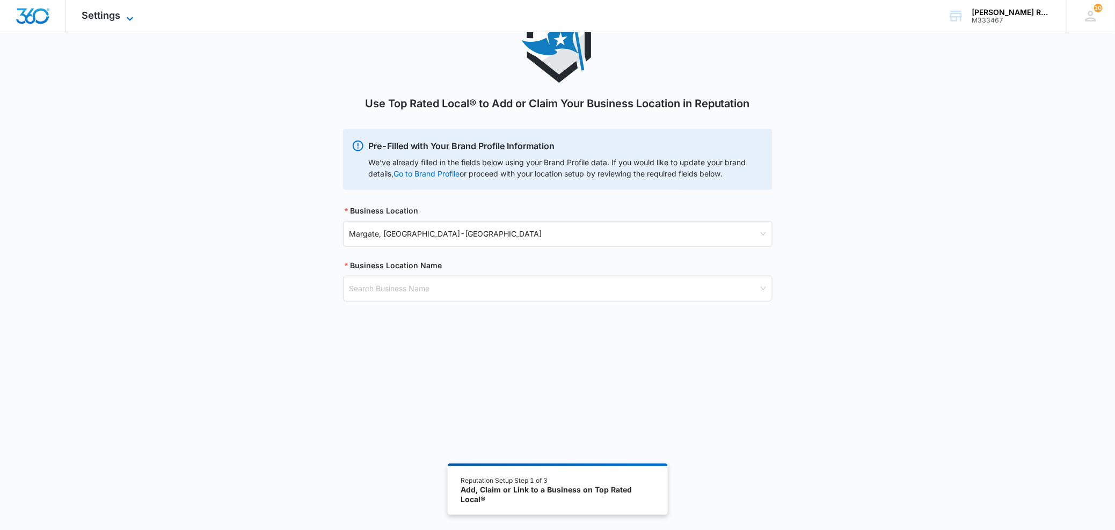
click at [130, 19] on icon at bounding box center [129, 18] width 13 height 13
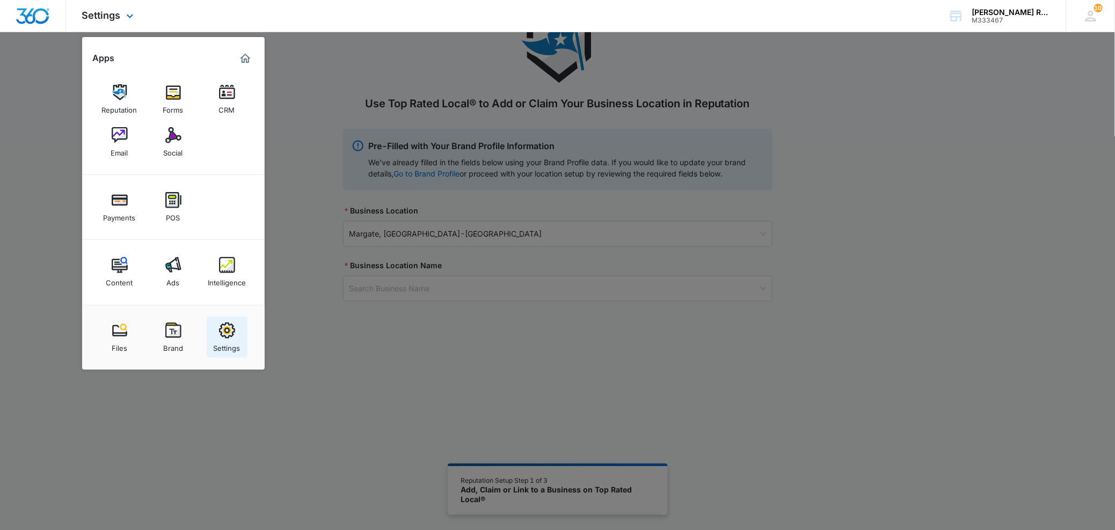
click at [231, 338] on img at bounding box center [227, 331] width 16 height 16
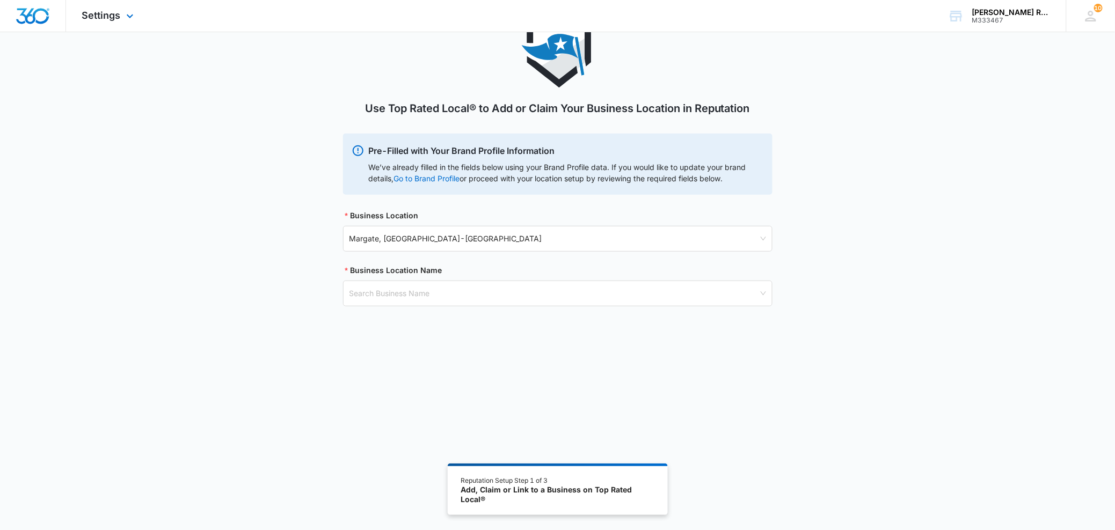
scroll to position [54, 0]
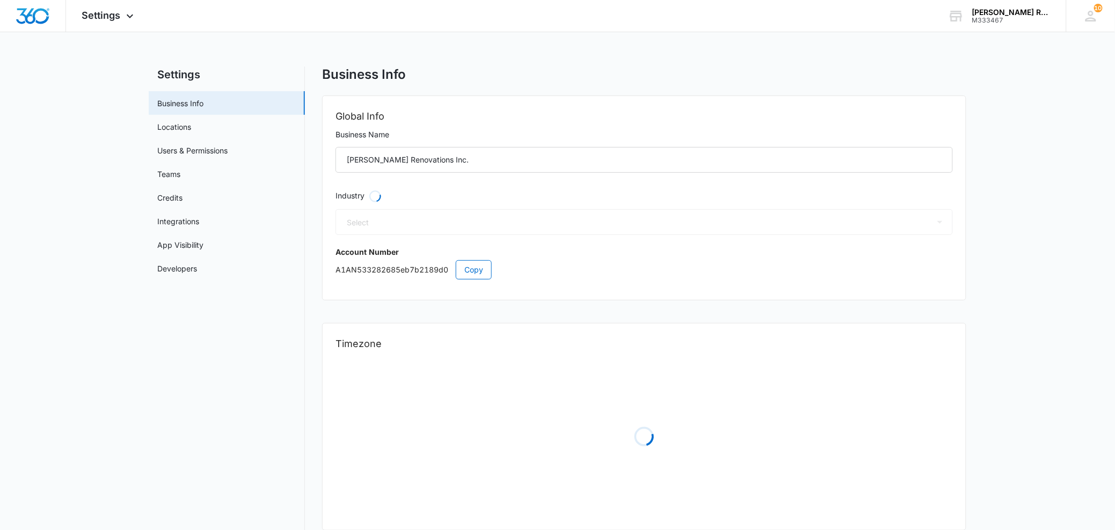
select select "4"
select select "US"
select select "America/New_York"
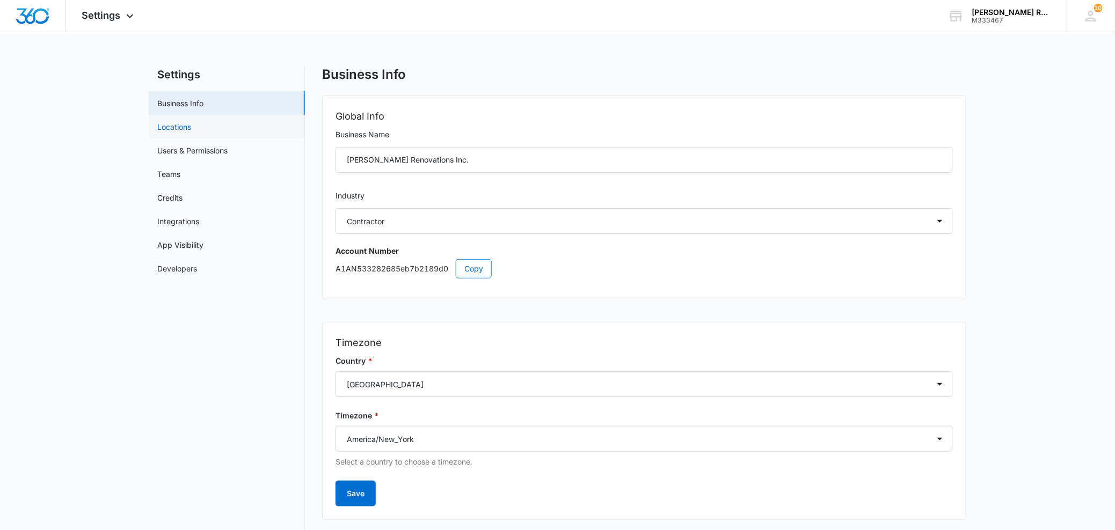
click at [157, 123] on link "Locations" at bounding box center [174, 126] width 34 height 11
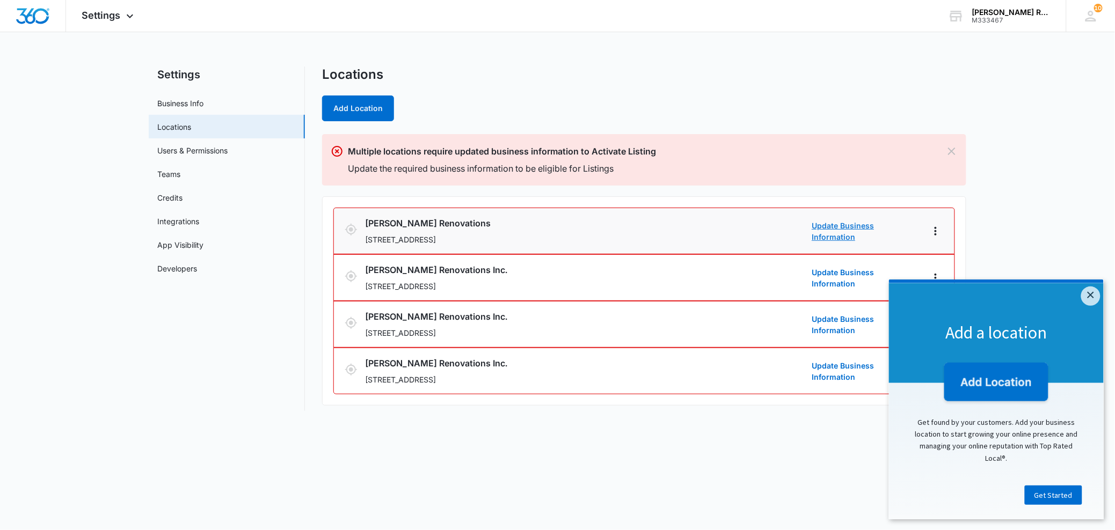
click at [829, 230] on link "Update Business Information" at bounding box center [865, 231] width 107 height 23
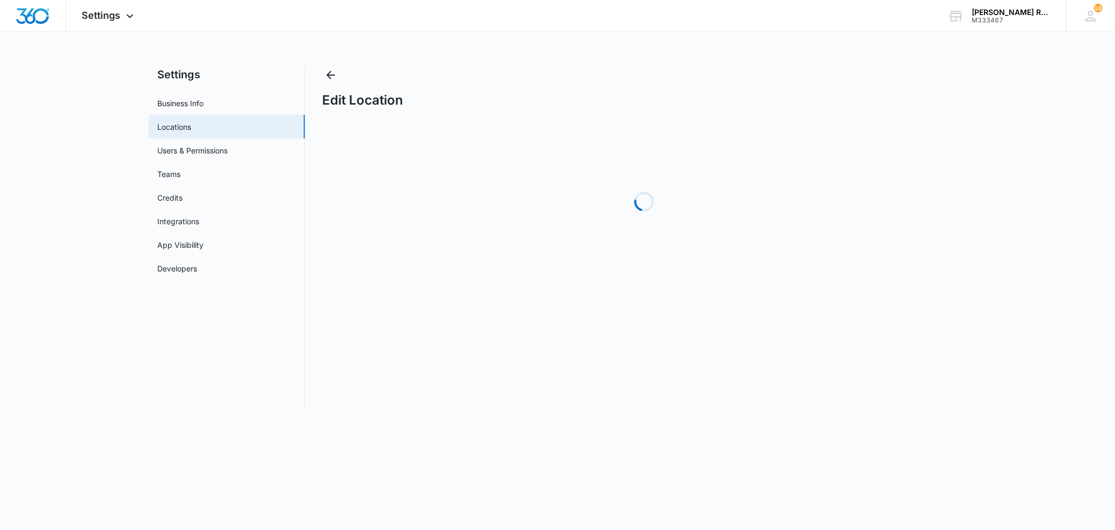
select select "[US_STATE]"
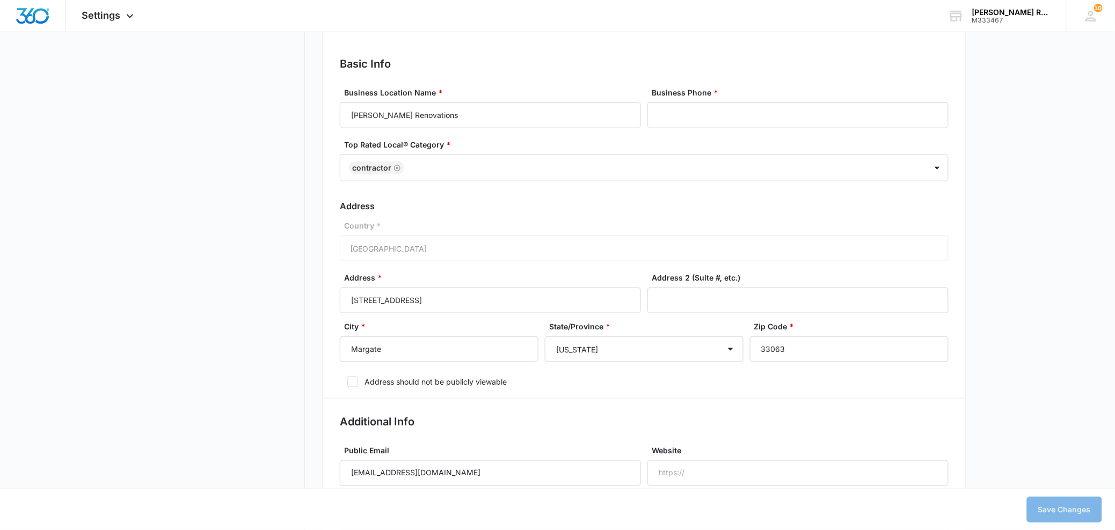
scroll to position [253, 0]
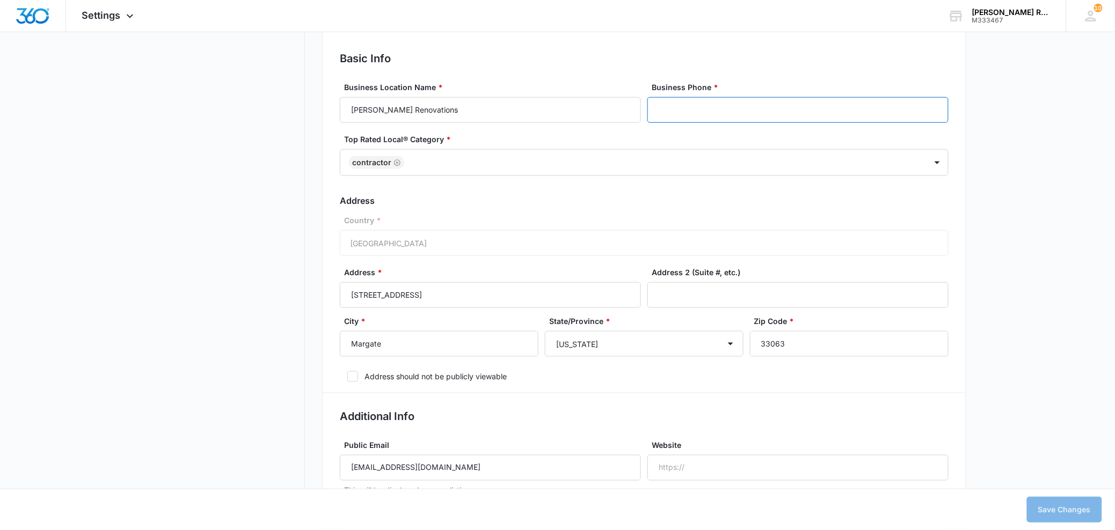
click at [677, 104] on input "Business Phone *" at bounding box center [797, 110] width 301 height 26
type input "[PHONE_NUMBER]"
click at [507, 203] on h3 "Address" at bounding box center [644, 200] width 609 height 13
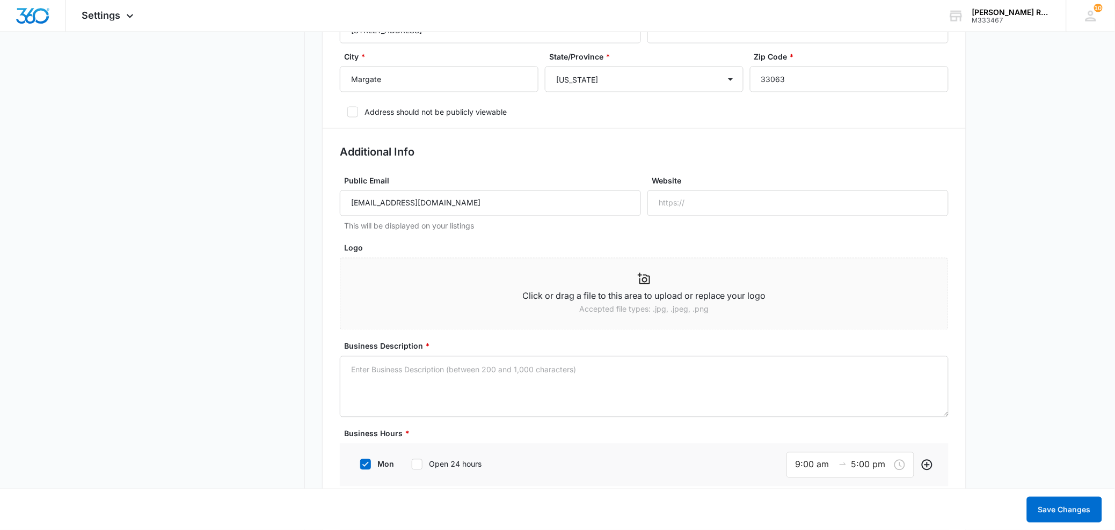
scroll to position [518, 0]
click at [696, 201] on input "Website" at bounding box center [797, 203] width 301 height 26
type input "w"
click at [659, 204] on input "[DOMAIN_NAME]" at bounding box center [797, 203] width 301 height 26
type input "[DOMAIN_NAME]"
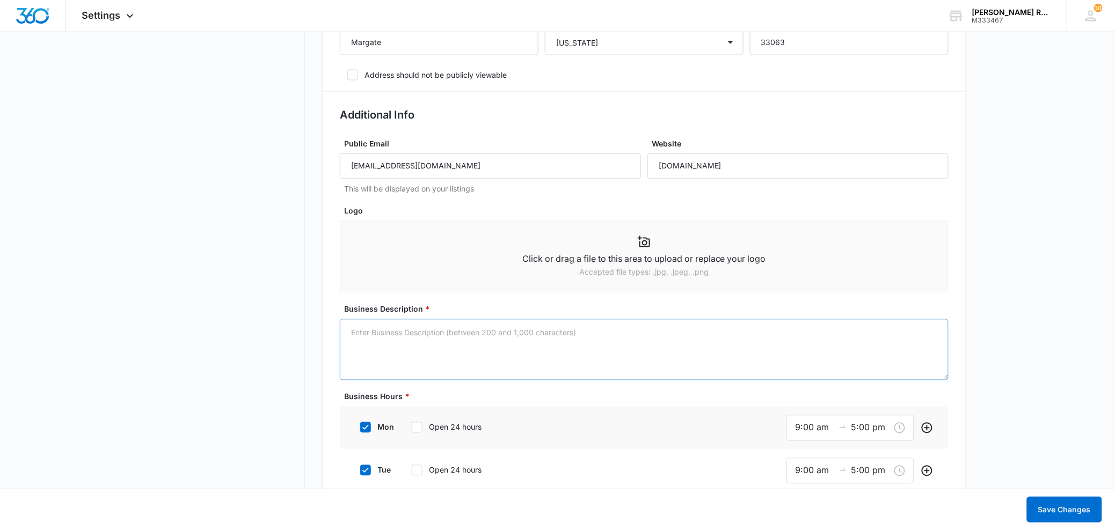
scroll to position [564, 0]
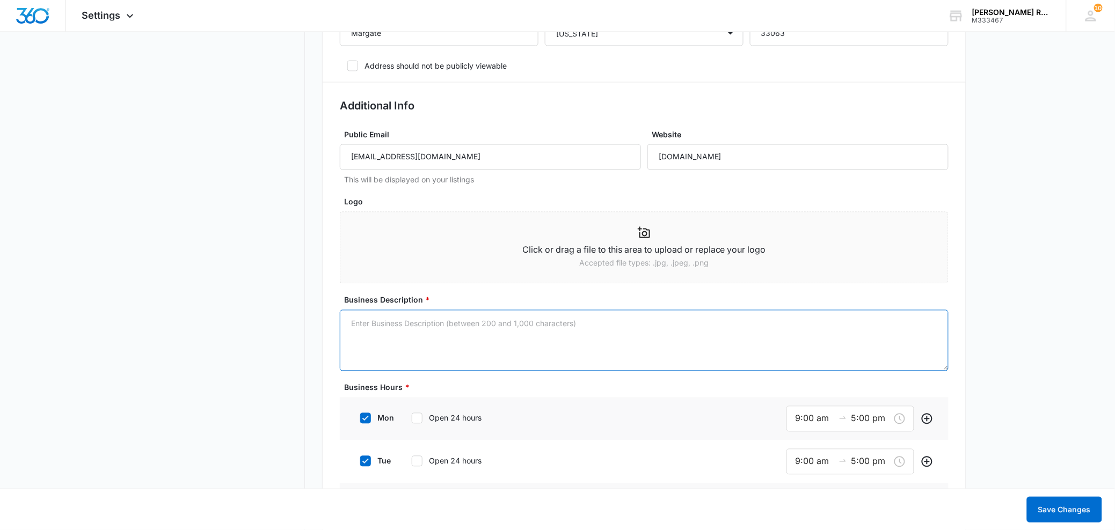
click at [516, 327] on textarea "Business Description *" at bounding box center [644, 340] width 609 height 61
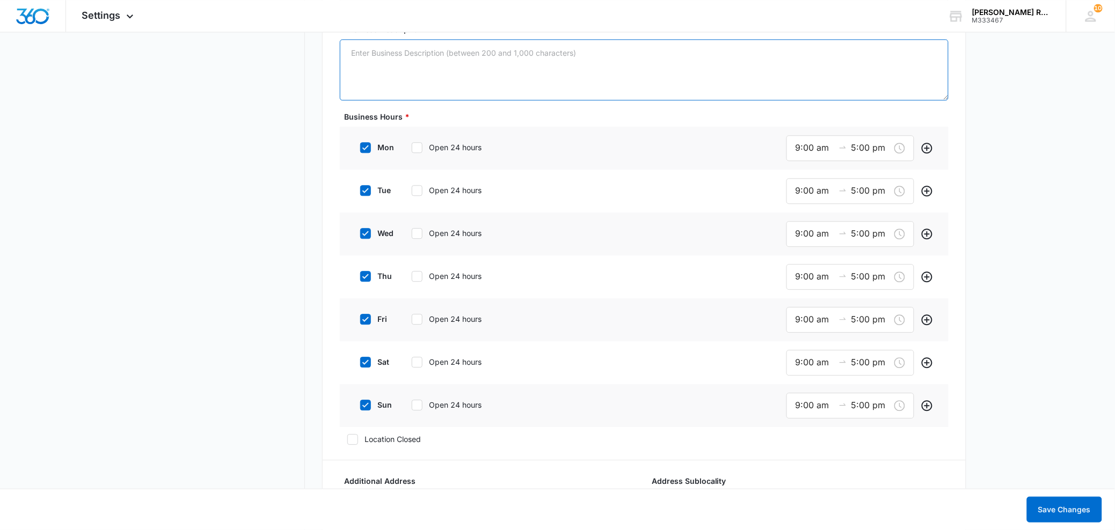
scroll to position [839, 0]
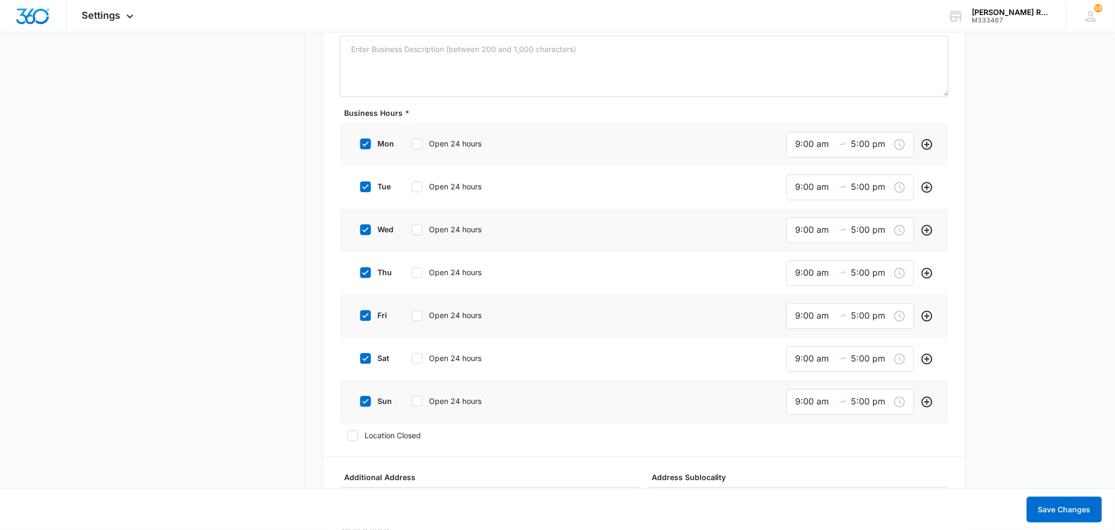
click at [365, 404] on icon at bounding box center [366, 402] width 10 height 10
click at [360, 404] on input "sun" at bounding box center [357, 402] width 8 height 8
checkbox input "false"
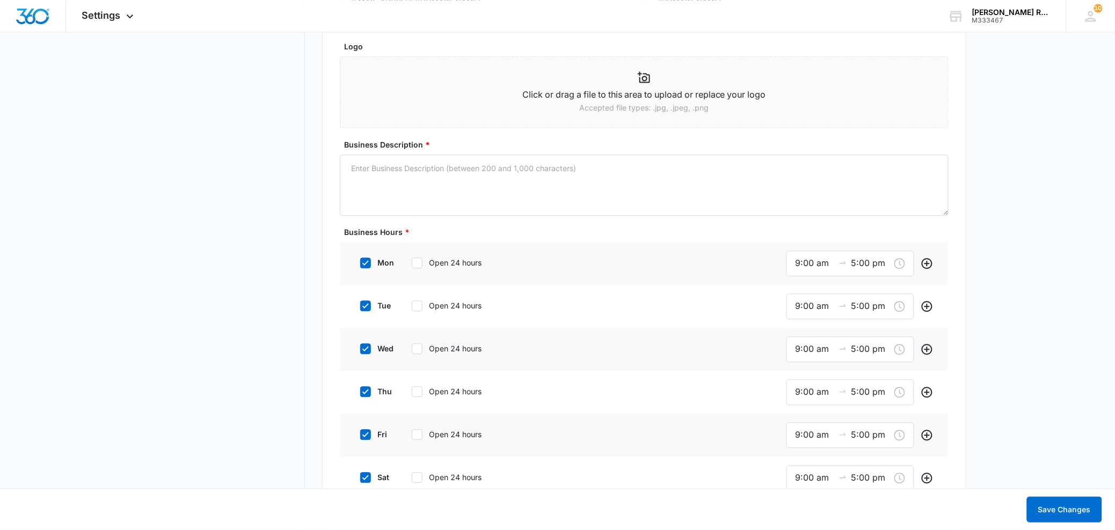
scroll to position [718, 0]
click at [434, 177] on textarea "Business Description *" at bounding box center [644, 186] width 609 height 61
paste textarea "Family-owned business specializing in residential renovations such as kitchens,…"
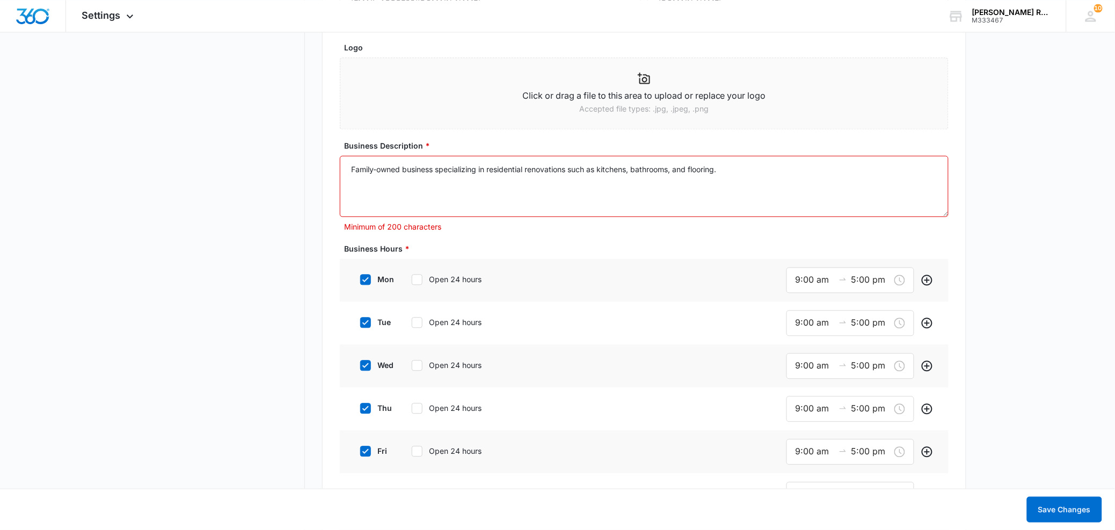
click at [351, 170] on textarea "Family-owned business specializing in residential renovations such as kitchens,…" at bounding box center [644, 186] width 609 height 61
click at [766, 170] on textarea "Family-owned business specializing in residential renovations such as kitchens,…" at bounding box center [644, 186] width 609 height 61
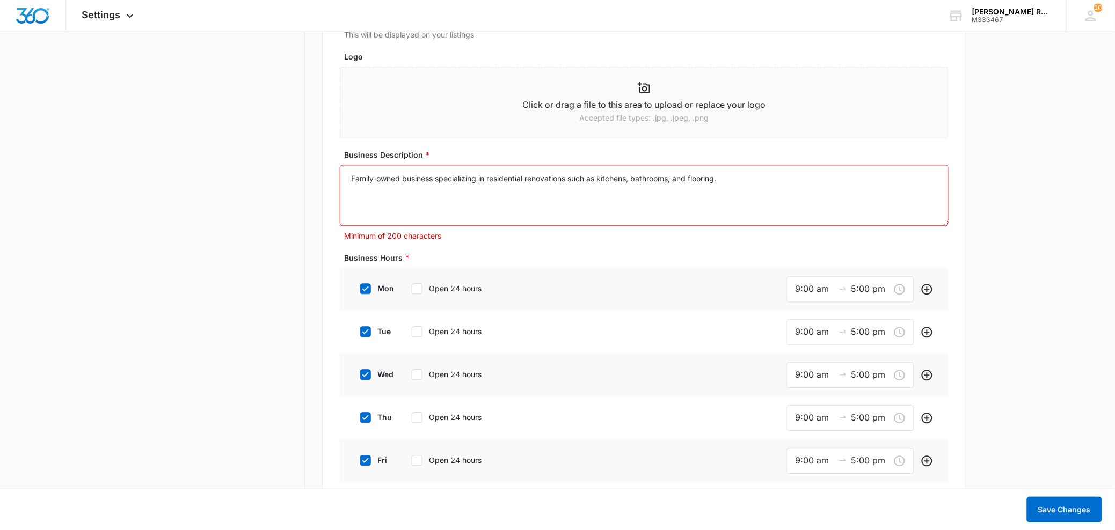
drag, startPoint x: 739, startPoint y: 174, endPoint x: 572, endPoint y: 179, distance: 167.0
click at [571, 179] on textarea "Family-owned business specializing in residential renovations such as kitchens,…" at bounding box center [644, 195] width 609 height 61
click at [551, 195] on textarea "Family-owned business specializing in residential renovations" at bounding box center [644, 195] width 609 height 61
drag, startPoint x: 584, startPoint y: 183, endPoint x: 482, endPoint y: 184, distance: 101.5
click at [482, 184] on textarea "Family-owned business specializing in residential renovations." at bounding box center [644, 195] width 609 height 61
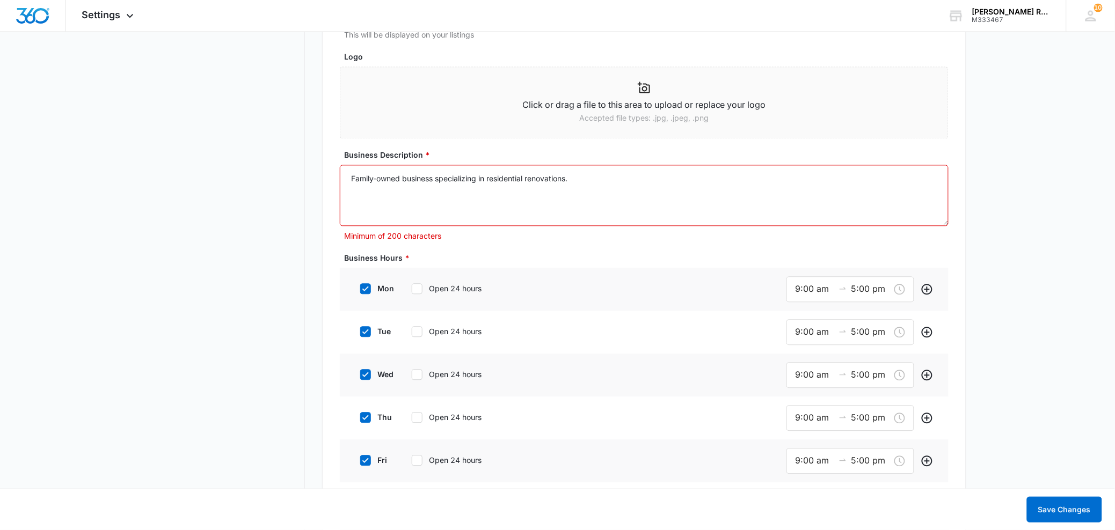
drag, startPoint x: 597, startPoint y: 178, endPoint x: 196, endPoint y: 176, distance: 401.0
paste textarea ": kitchens, bathrooms, and flooring. We're committed to quality and craftsmansh…"
click at [492, 203] on textarea "Family-owned business specializing in residential renovations: kitchens, bathro…" at bounding box center [644, 195] width 609 height 61
drag, startPoint x: 397, startPoint y: 194, endPoint x: 337, endPoint y: 178, distance: 62.6
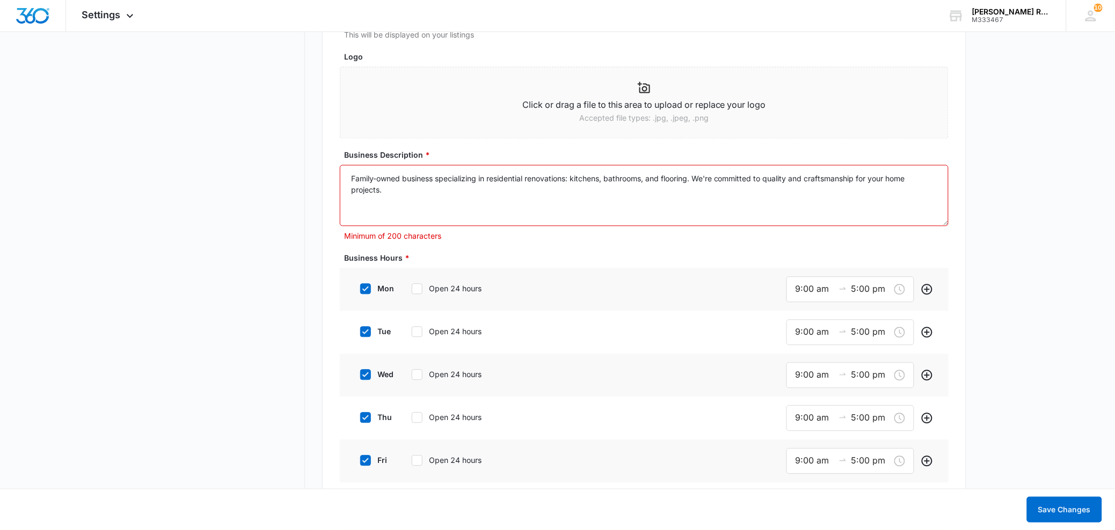
click at [400, 188] on textarea "Family-owned business specializing in residential renovations: kitchens, bathro…" at bounding box center [644, 195] width 609 height 61
drag, startPoint x: 398, startPoint y: 190, endPoint x: 333, endPoint y: 171, distance: 68.1
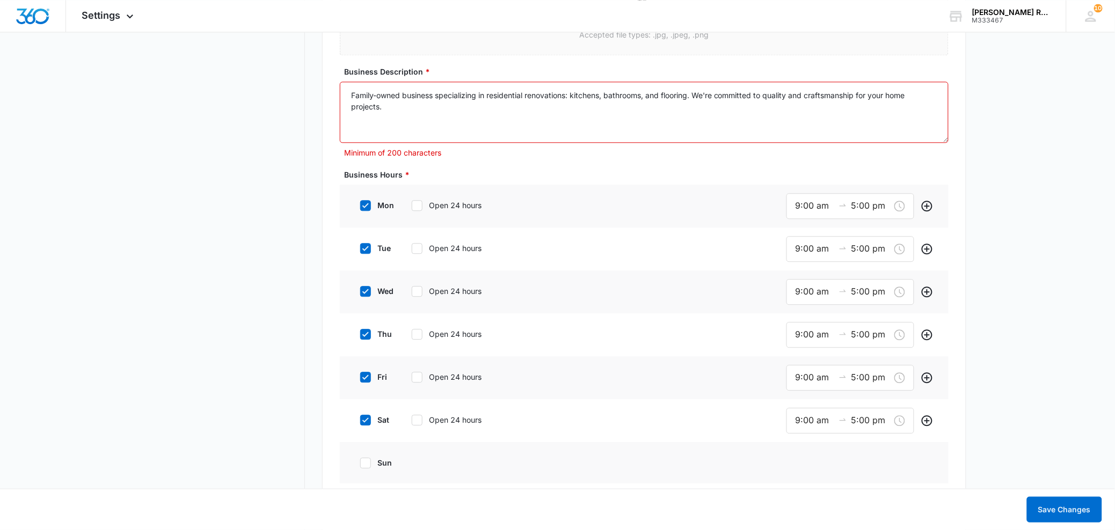
scroll to position [817, 0]
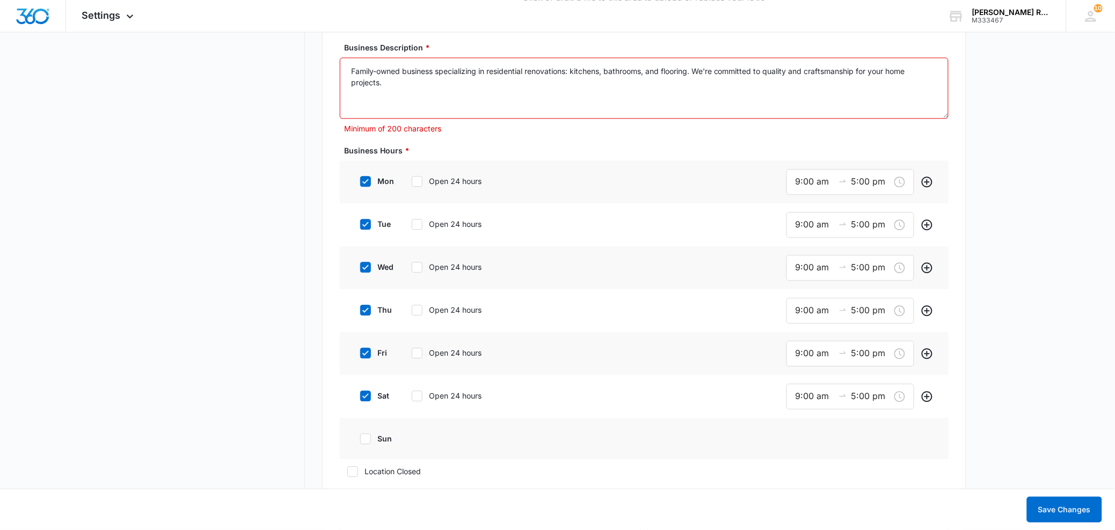
click at [462, 87] on textarea "Family-owned business specializing in residential renovations: kitchens, bathro…" at bounding box center [644, 87] width 609 height 61
drag, startPoint x: 461, startPoint y: 88, endPoint x: 327, endPoint y: 64, distance: 135.8
click at [327, 64] on div "Basic Info Business Location Name * [PERSON_NAME] Renovations Business Phone * …" at bounding box center [644, 534] width 644 height 2143
paste textarea ""We are a family-owned business specializing in high-quality residential renova…"
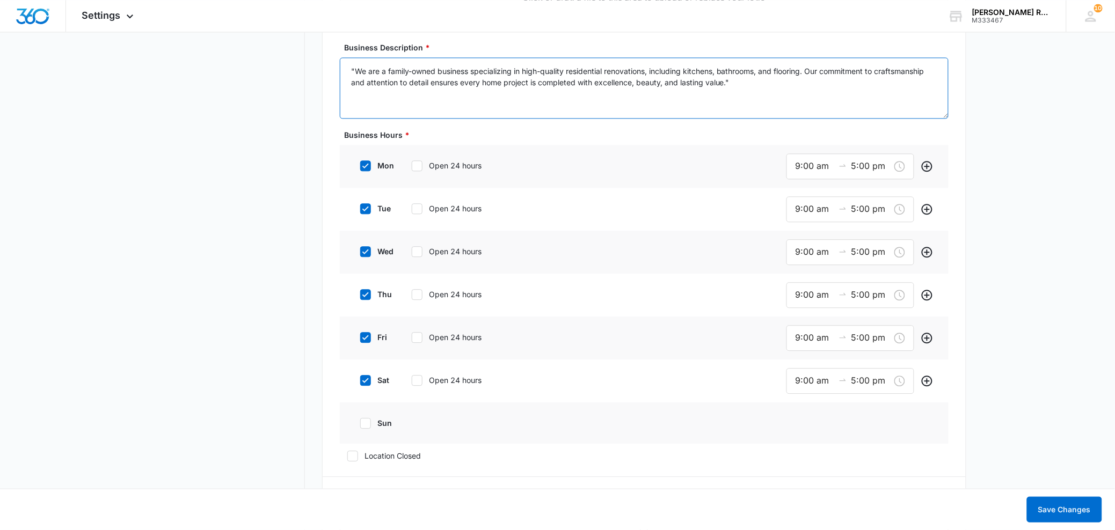
click at [761, 88] on textarea ""We are a family-owned business specializing in high-quality residential renova…" at bounding box center [644, 87] width 609 height 61
type textarea ""We are a family-owned business specializing in high-quality residential renova…"
click at [984, 165] on main "Settings Business Info Locations Users & Permissions Teams Credits Integrations…" at bounding box center [557, 443] width 1115 height 2387
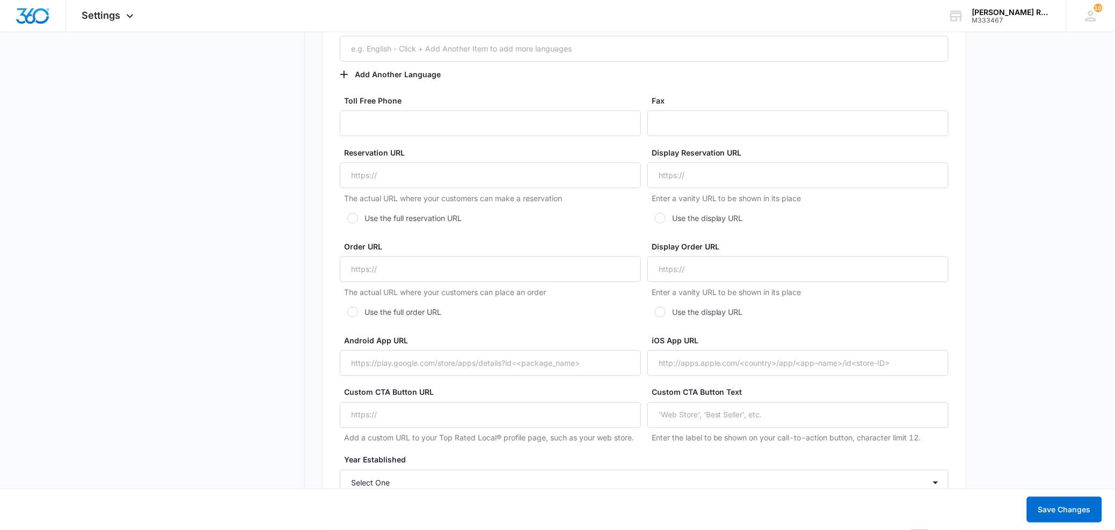
scroll to position [1770, 0]
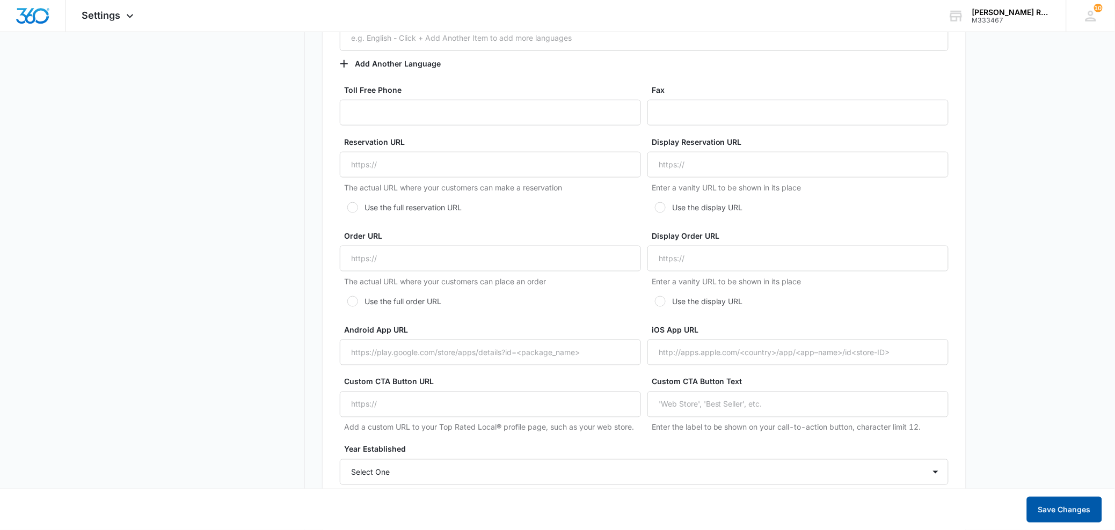
click at [1074, 511] on button "Save Changes" at bounding box center [1064, 510] width 75 height 26
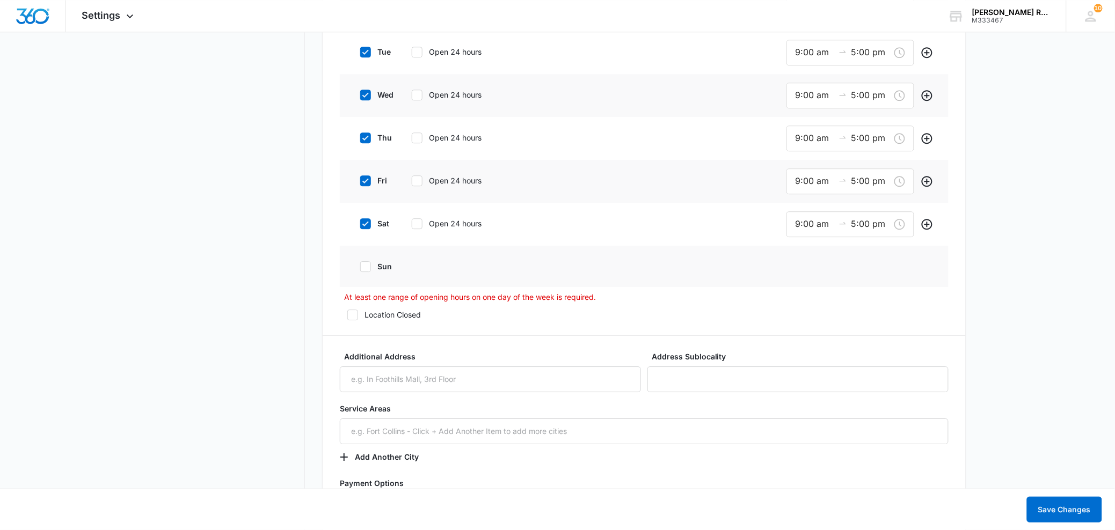
scroll to position [956, 0]
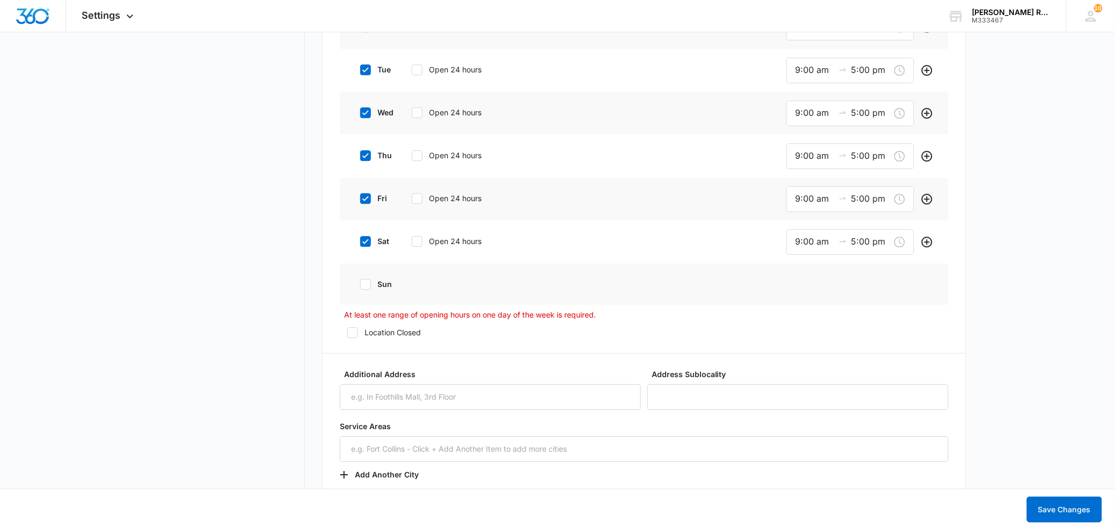
click at [354, 336] on icon at bounding box center [353, 333] width 10 height 10
click at [347, 336] on input "Location Closed" at bounding box center [344, 333] width 8 height 8
checkbox input "false"
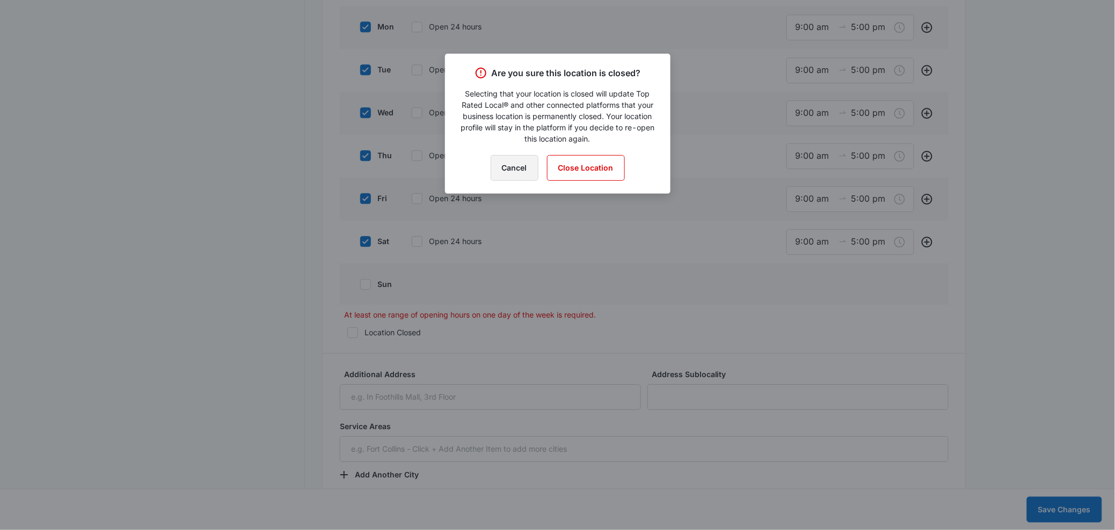
click at [513, 175] on button "Cancel" at bounding box center [515, 168] width 48 height 26
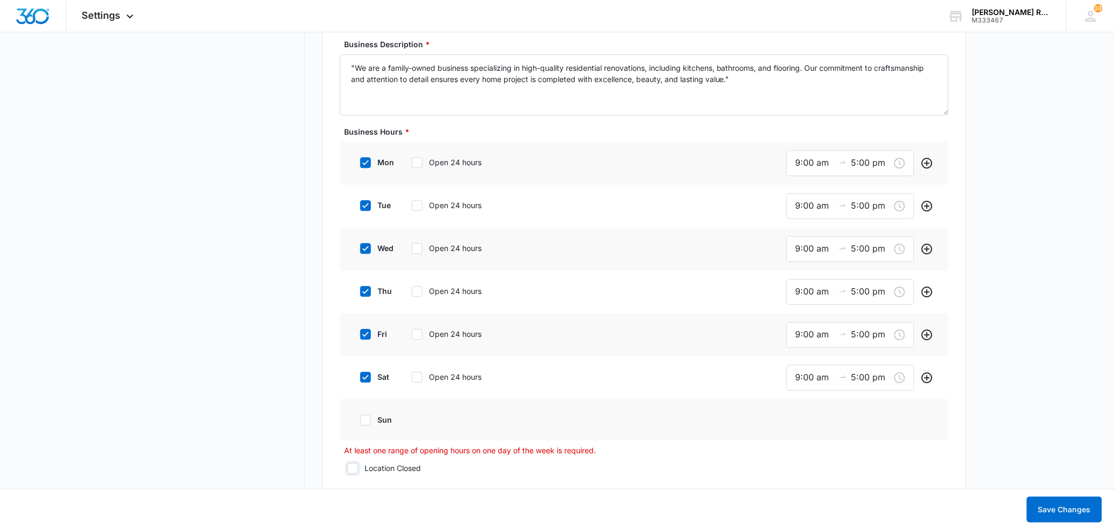
scroll to position [813, 0]
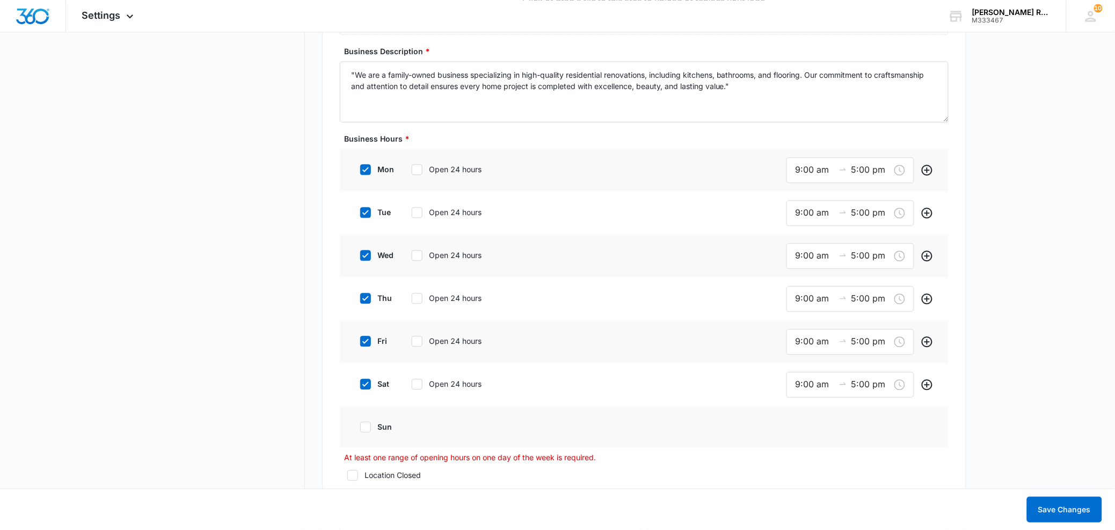
click at [486, 422] on div "sun" at bounding box center [428, 427] width 150 height 24
click at [367, 425] on icon at bounding box center [365, 427] width 6 height 5
click at [360, 425] on input "sun" at bounding box center [357, 428] width 8 height 8
checkbox input "true"
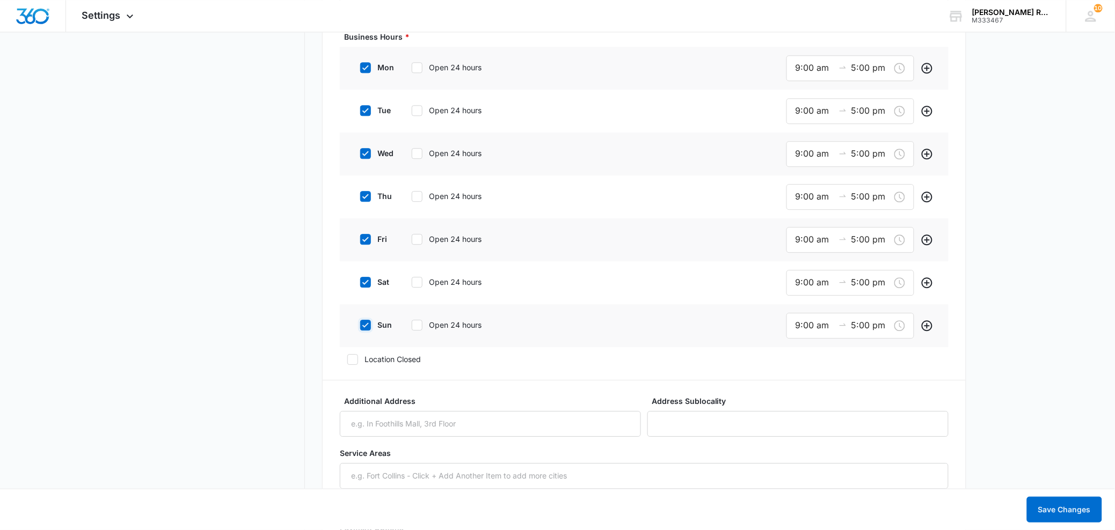
scroll to position [1924, 0]
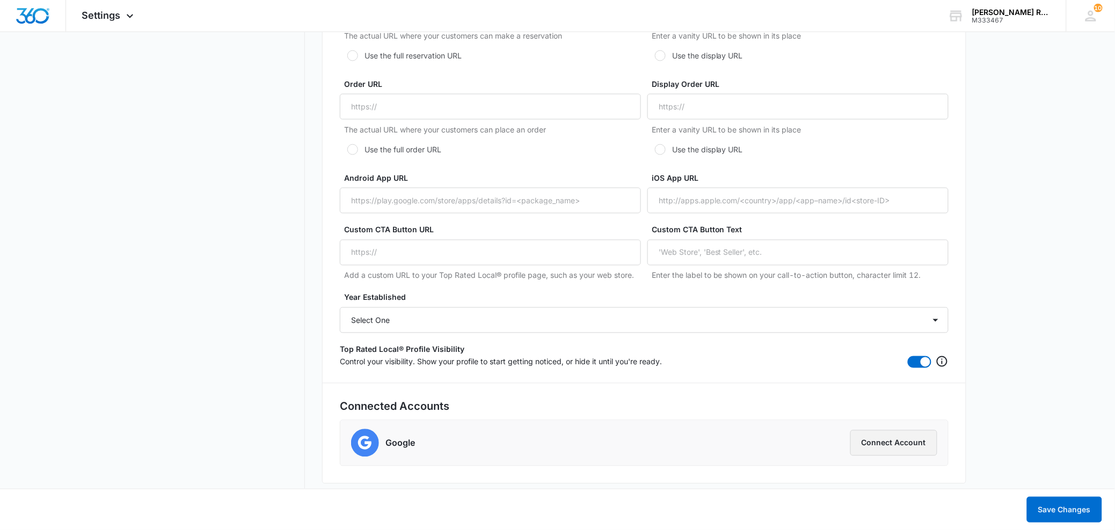
click at [889, 439] on button "Connect Account" at bounding box center [893, 444] width 87 height 26
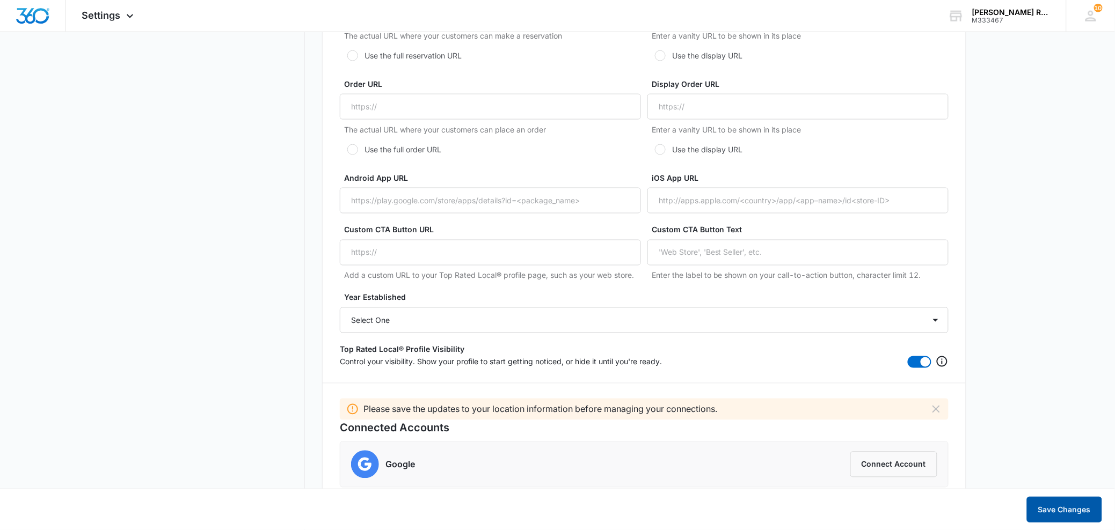
click at [1045, 509] on button "Save Changes" at bounding box center [1064, 510] width 75 height 26
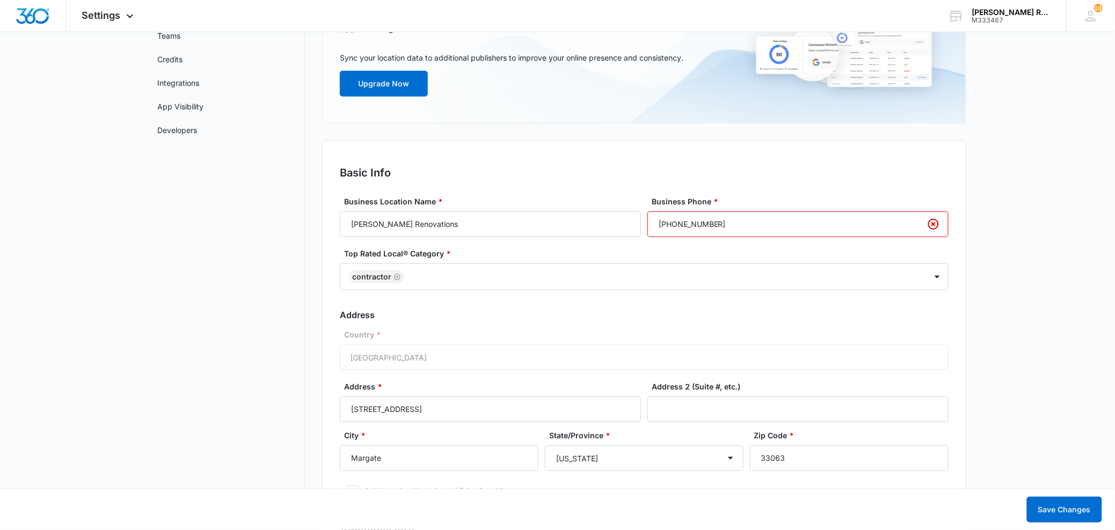
scroll to position [137, 0]
click at [733, 223] on input "[PHONE_NUMBER]" at bounding box center [797, 226] width 301 height 26
drag, startPoint x: 728, startPoint y: 225, endPoint x: 631, endPoint y: 225, distance: 96.6
click at [631, 225] on div "Business Location Name * [PERSON_NAME] Renovations Business Phone * [PHONE_NUMB…" at bounding box center [644, 217] width 609 height 41
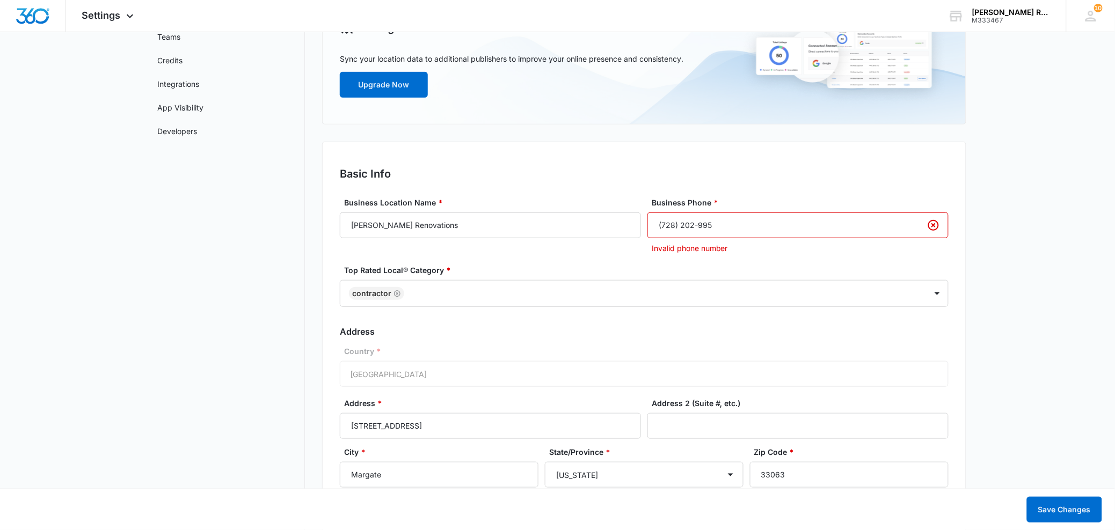
type input "[PHONE_NUMBER]"
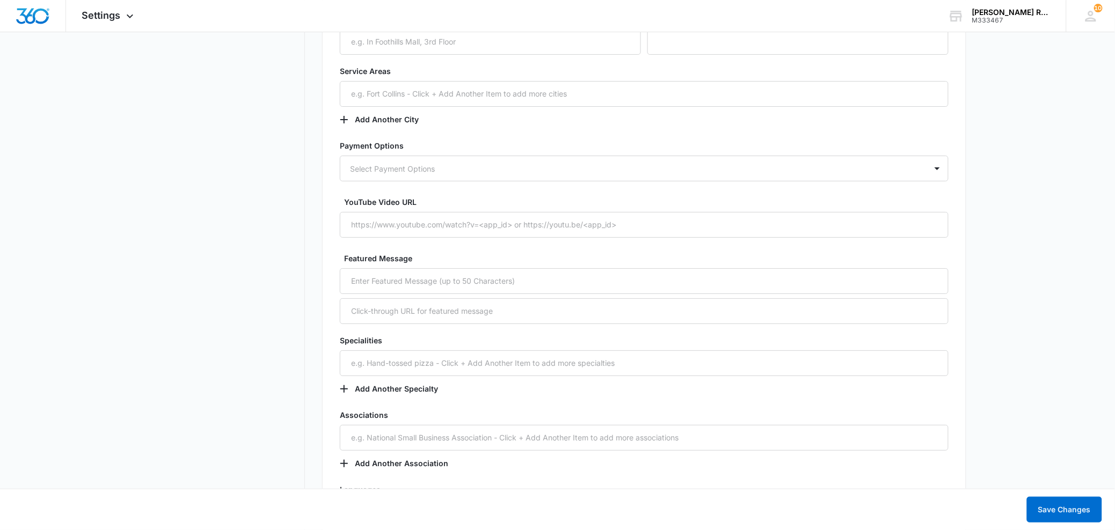
scroll to position [1945, 0]
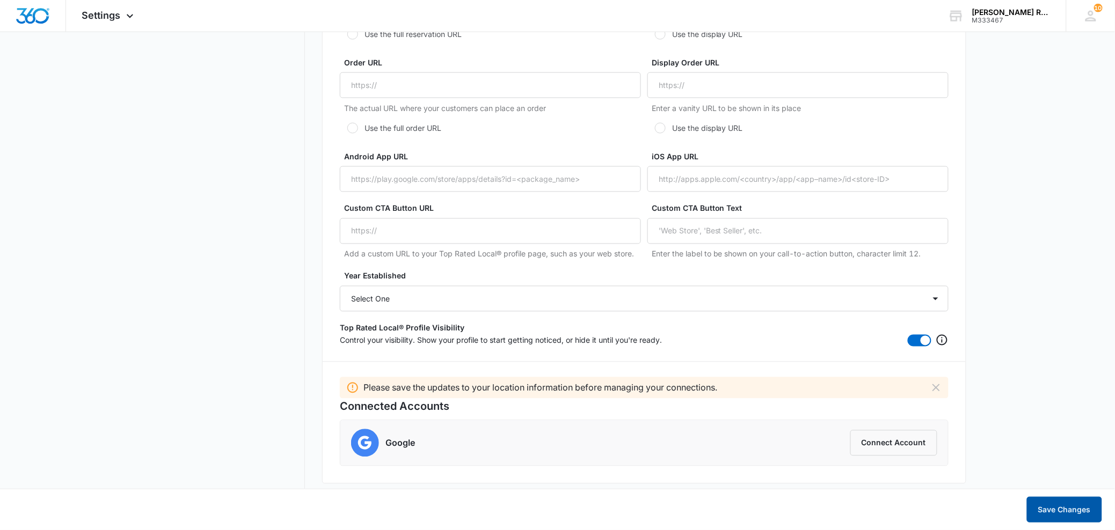
click at [1076, 507] on button "Save Changes" at bounding box center [1064, 510] width 75 height 26
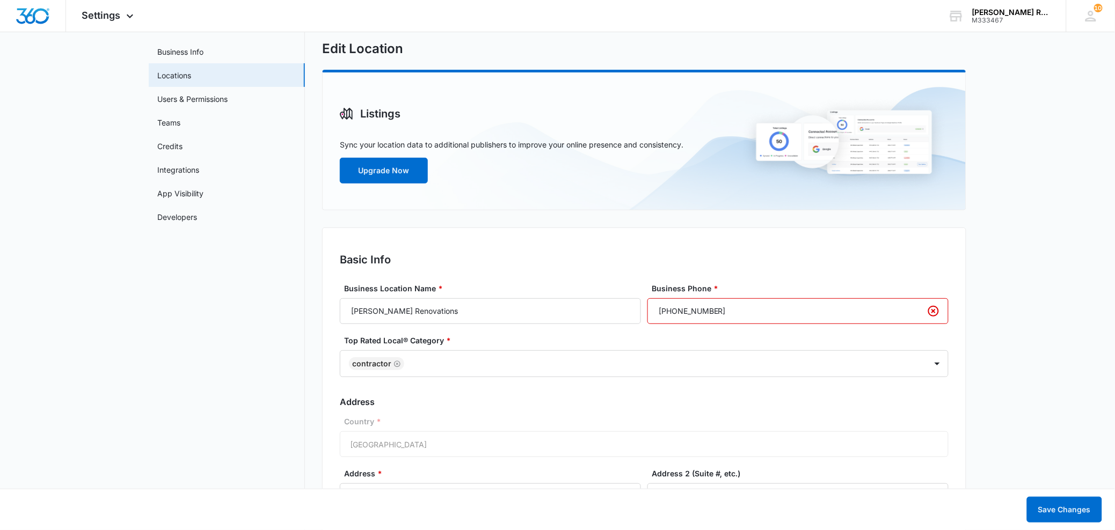
scroll to position [49, 0]
click at [780, 321] on input "[PHONE_NUMBER]" at bounding box center [797, 314] width 301 height 26
drag, startPoint x: 745, startPoint y: 313, endPoint x: 633, endPoint y: 315, distance: 111.7
click at [633, 315] on div "Business Location Name * [PERSON_NAME] Renovations Business Phone * [PHONE_NUMB…" at bounding box center [644, 305] width 609 height 41
click at [744, 315] on input "[PHONE_NUMBER]" at bounding box center [797, 314] width 301 height 26
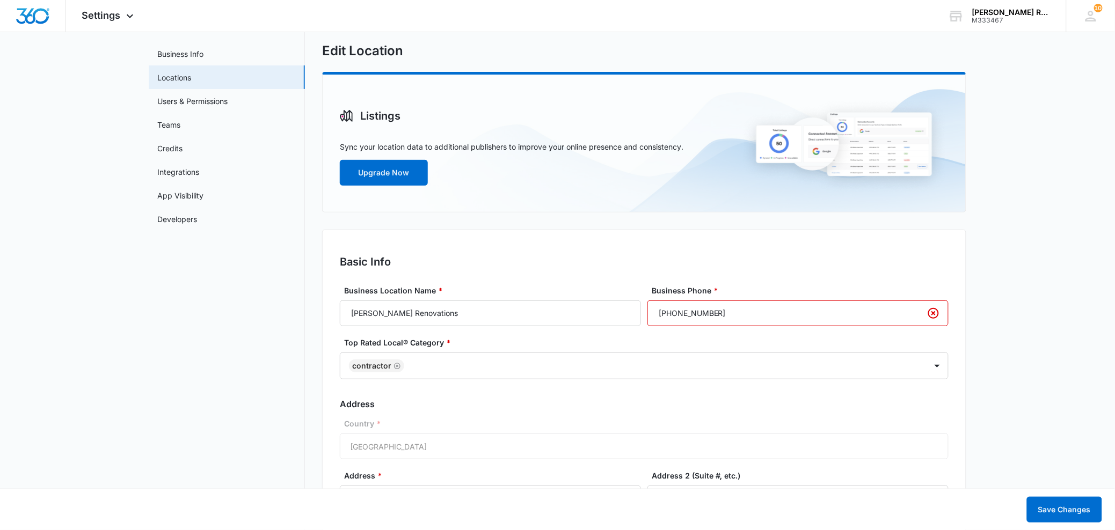
click at [790, 256] on h2 "Basic Info" at bounding box center [644, 262] width 609 height 16
click at [119, 11] on span "Settings" at bounding box center [101, 15] width 39 height 11
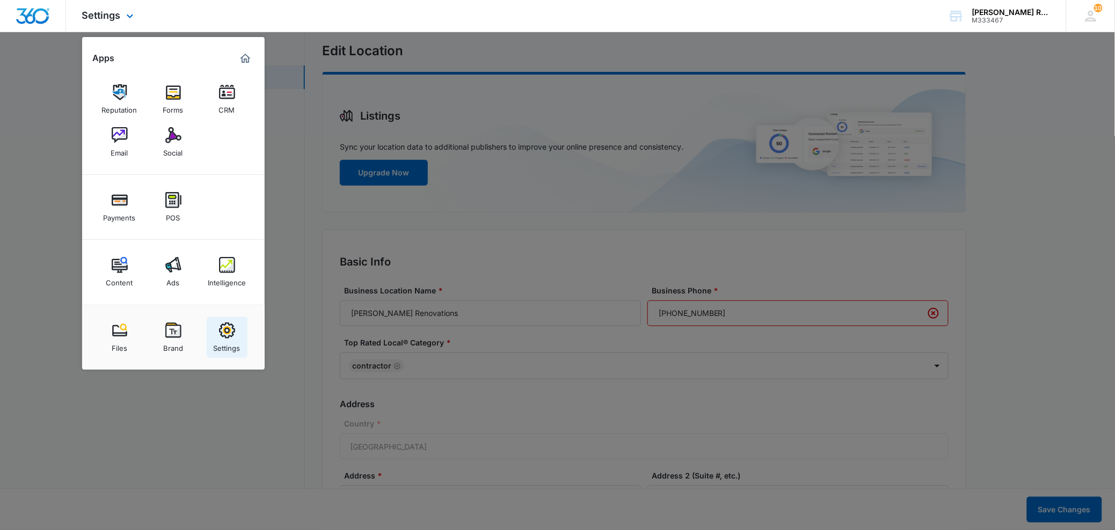
click at [221, 326] on img at bounding box center [227, 331] width 16 height 16
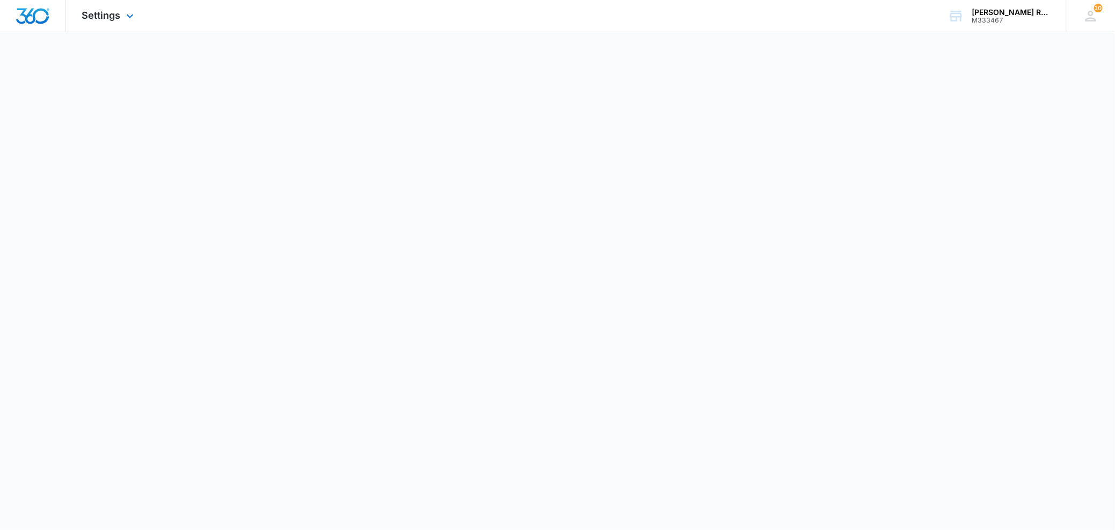
select select "4"
select select "US"
select select "America/New_York"
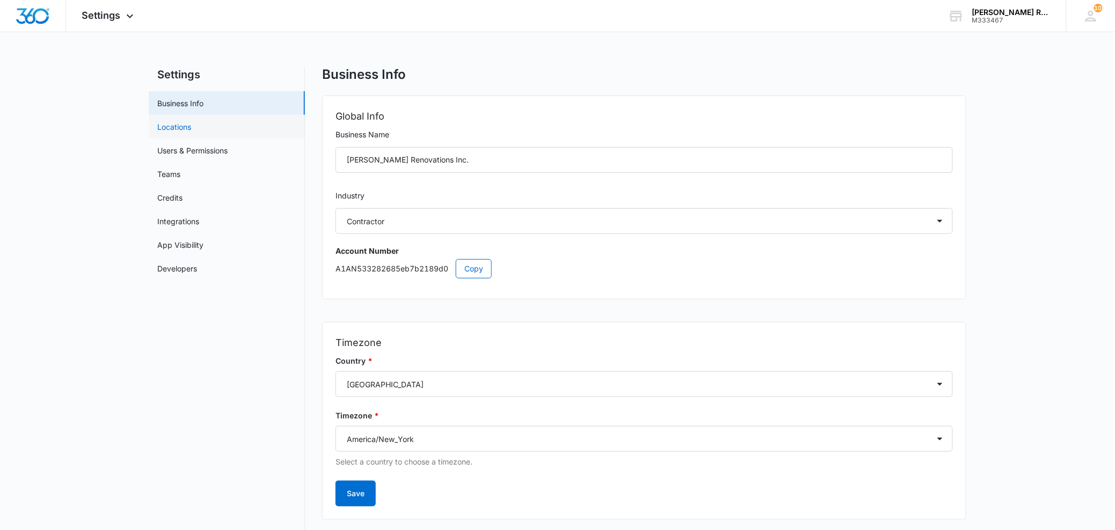
click at [173, 124] on link "Locations" at bounding box center [174, 126] width 34 height 11
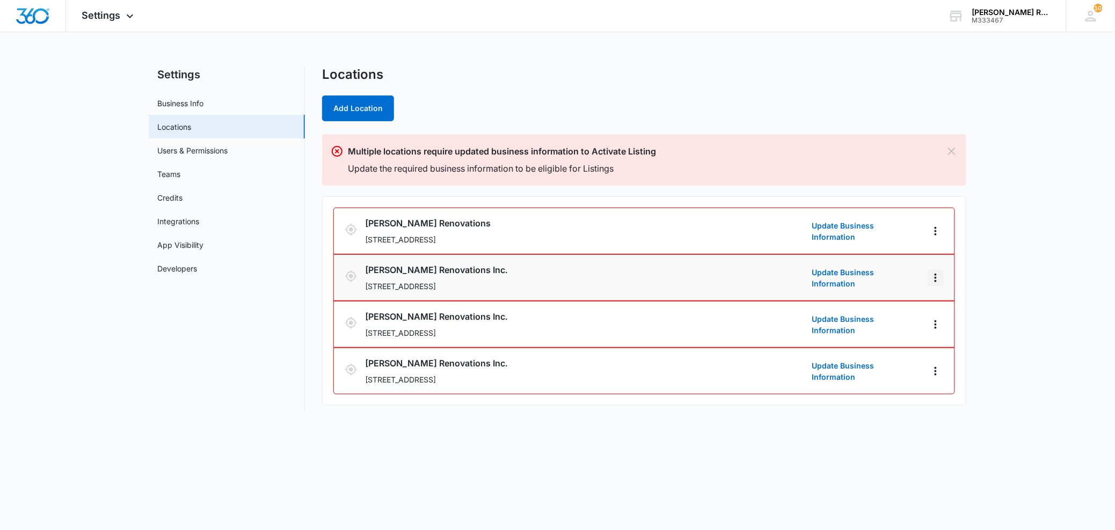
click at [940, 279] on icon "Actions" at bounding box center [935, 278] width 13 height 13
click at [1001, 261] on main "Settings Business Info Locations Users & Permissions Teams Credits Integrations…" at bounding box center [557, 246] width 1115 height 358
